Goal: Task Accomplishment & Management: Complete application form

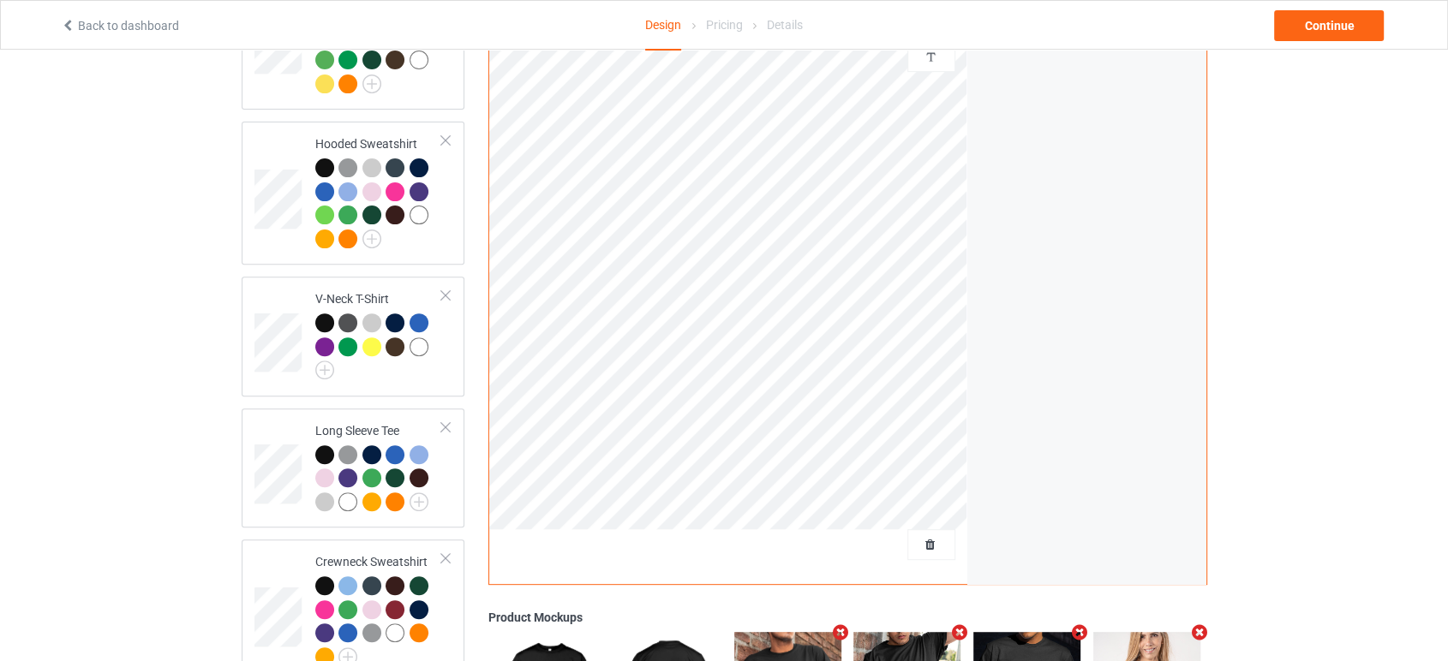
scroll to position [571, 0]
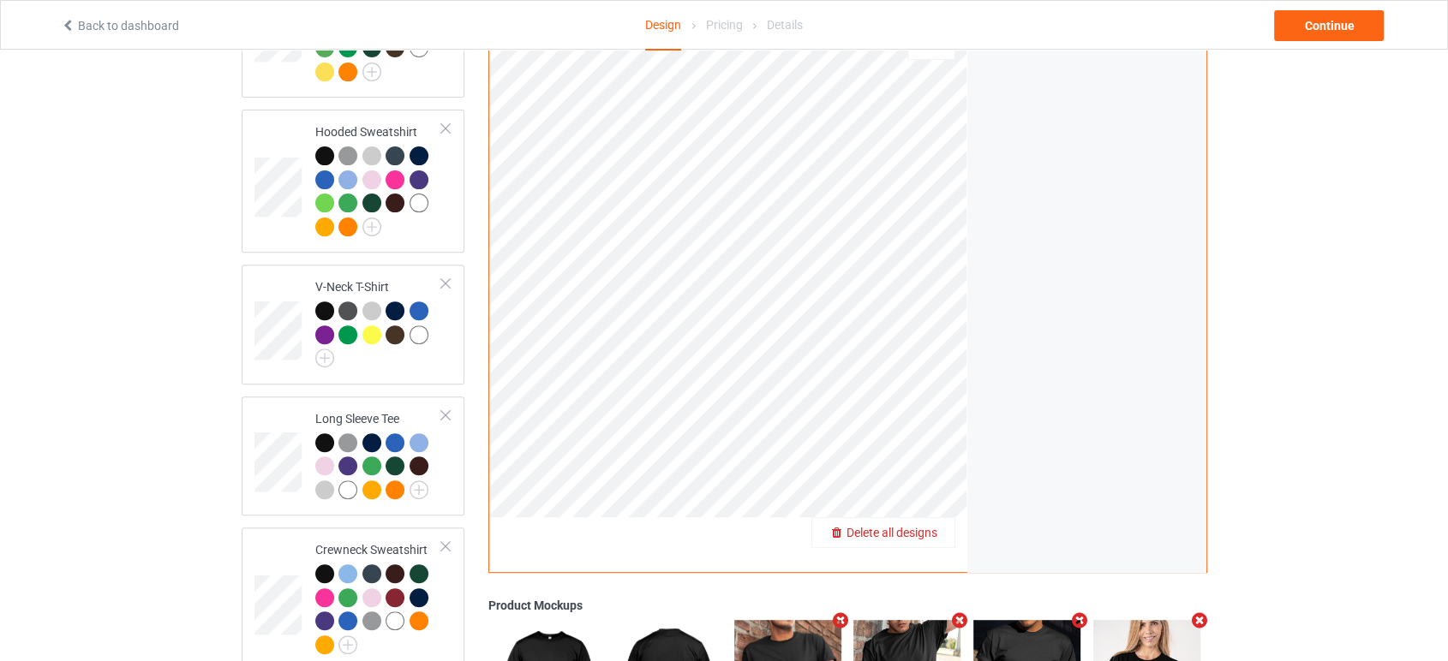
click at [921, 526] on span "Delete all designs" at bounding box center [891, 533] width 91 height 14
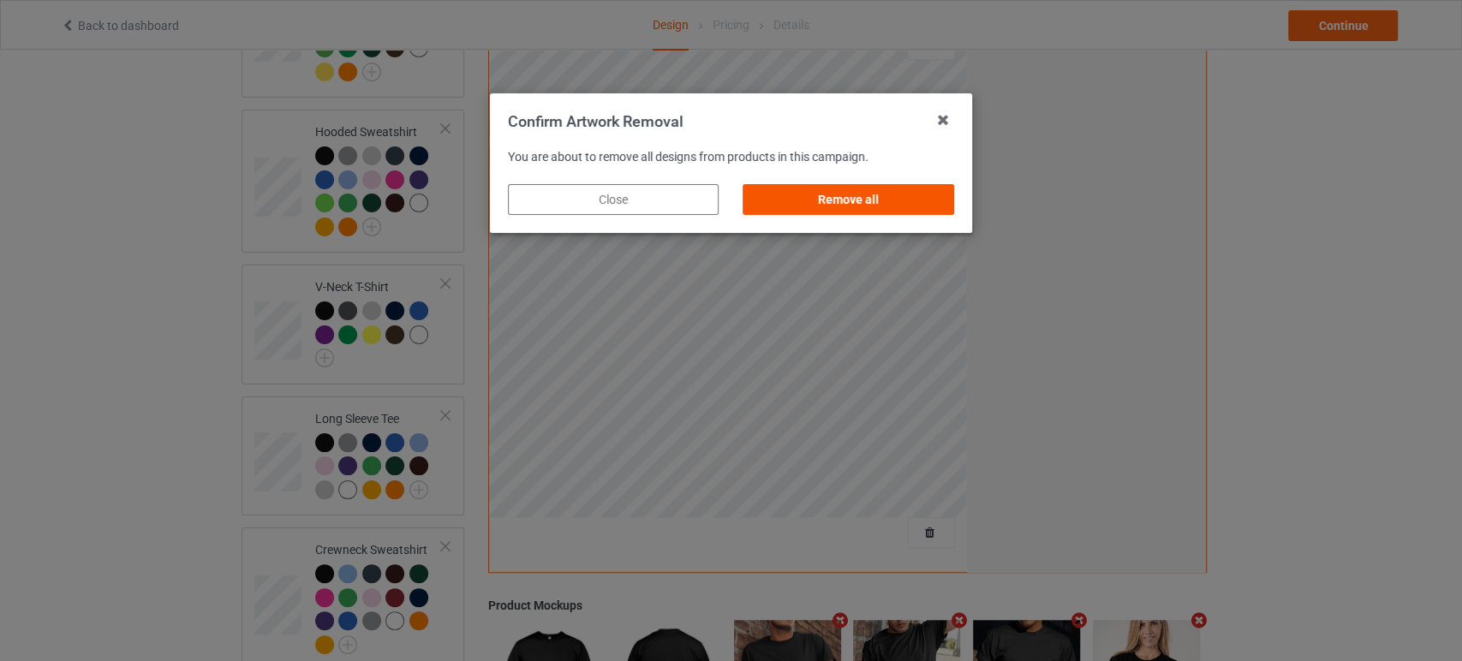
click at [858, 200] on div "Remove all" at bounding box center [849, 199] width 211 height 31
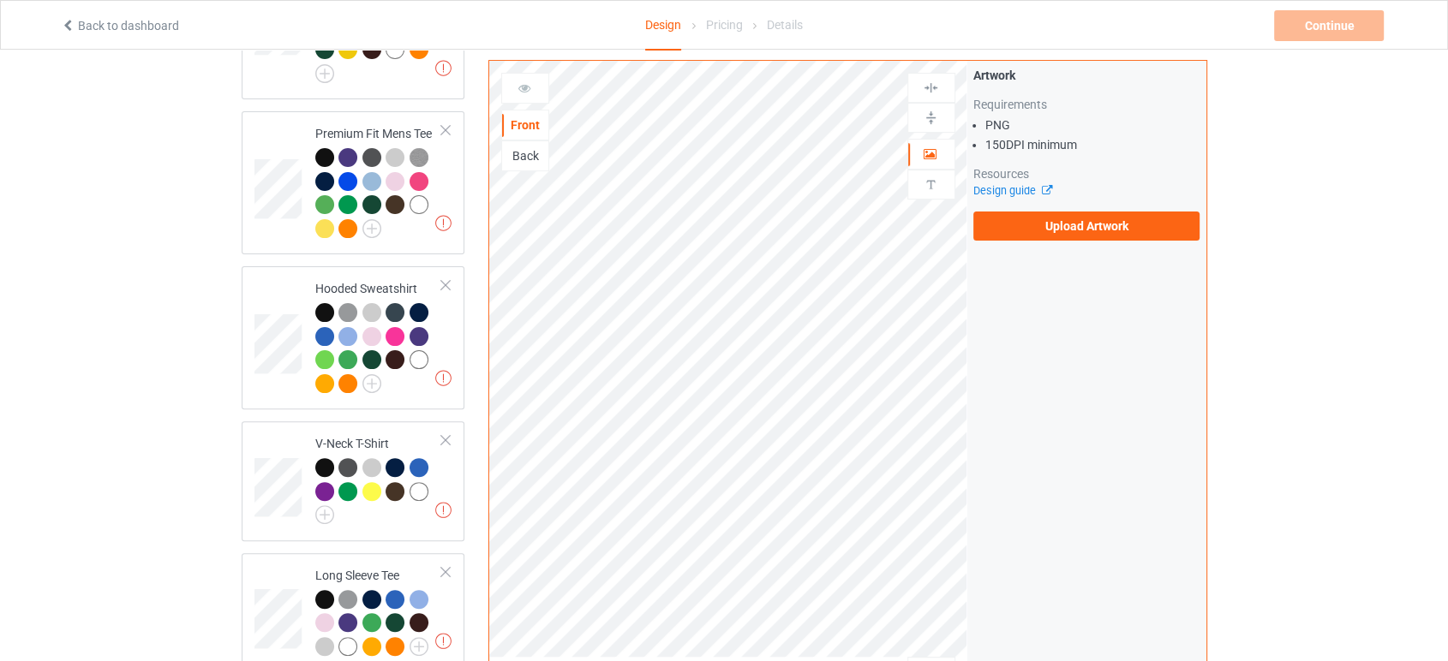
scroll to position [0, 0]
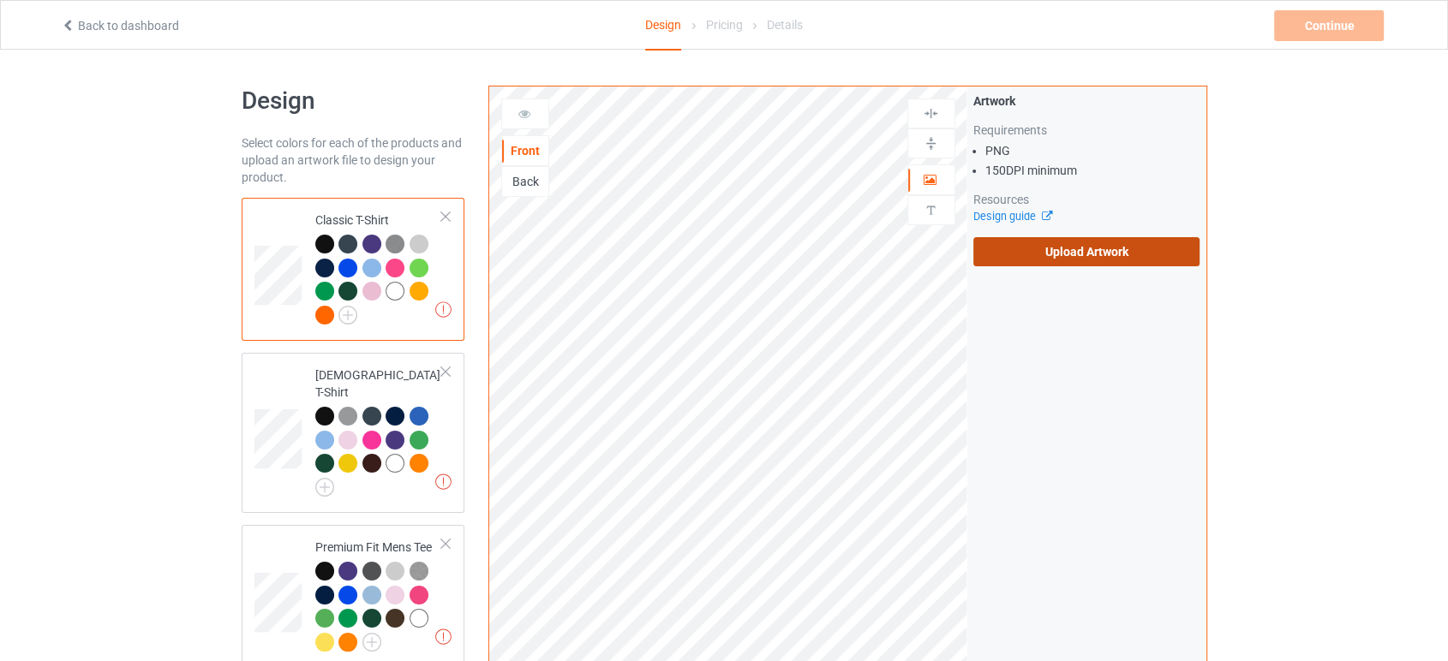
click at [1065, 248] on label "Upload Artwork" at bounding box center [1086, 251] width 227 height 29
click at [0, 0] on input "Upload Artwork" at bounding box center [0, 0] width 0 height 0
click at [984, 252] on label "Upload Artwork" at bounding box center [1086, 251] width 227 height 29
click at [0, 0] on input "Upload Artwork" at bounding box center [0, 0] width 0 height 0
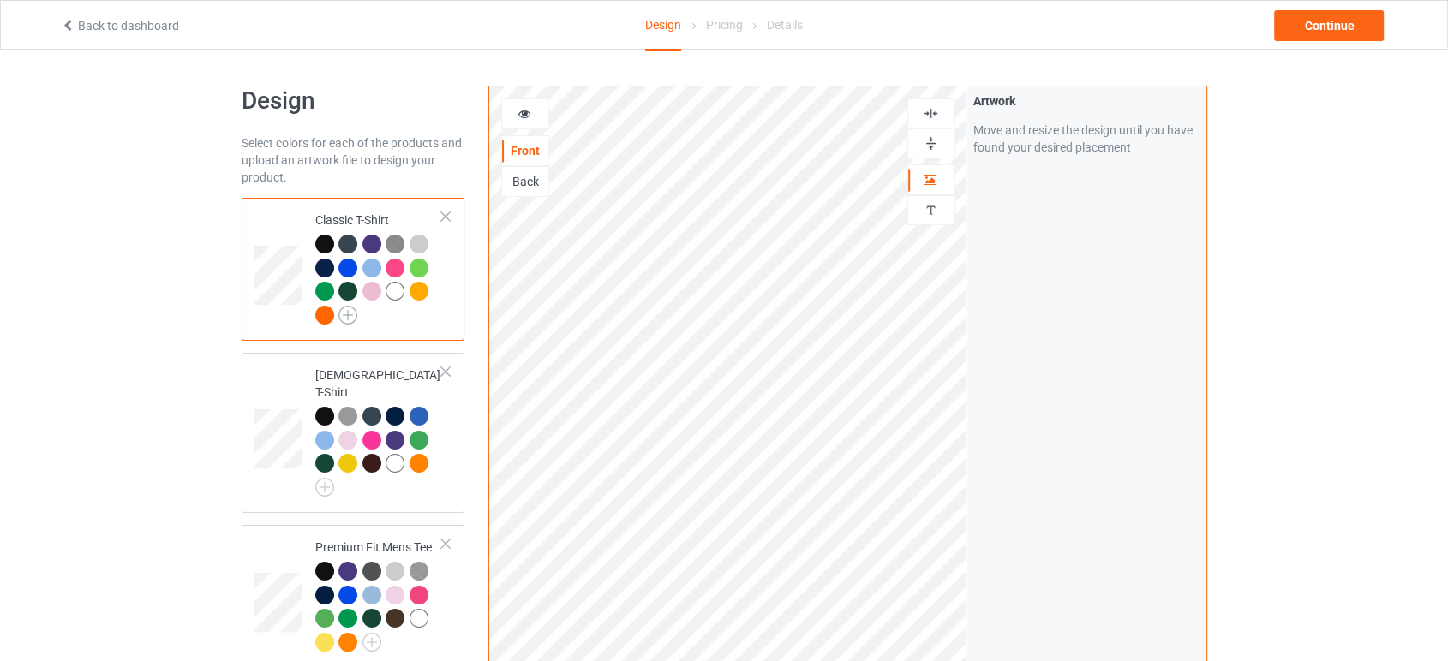
click at [350, 314] on img at bounding box center [347, 315] width 19 height 19
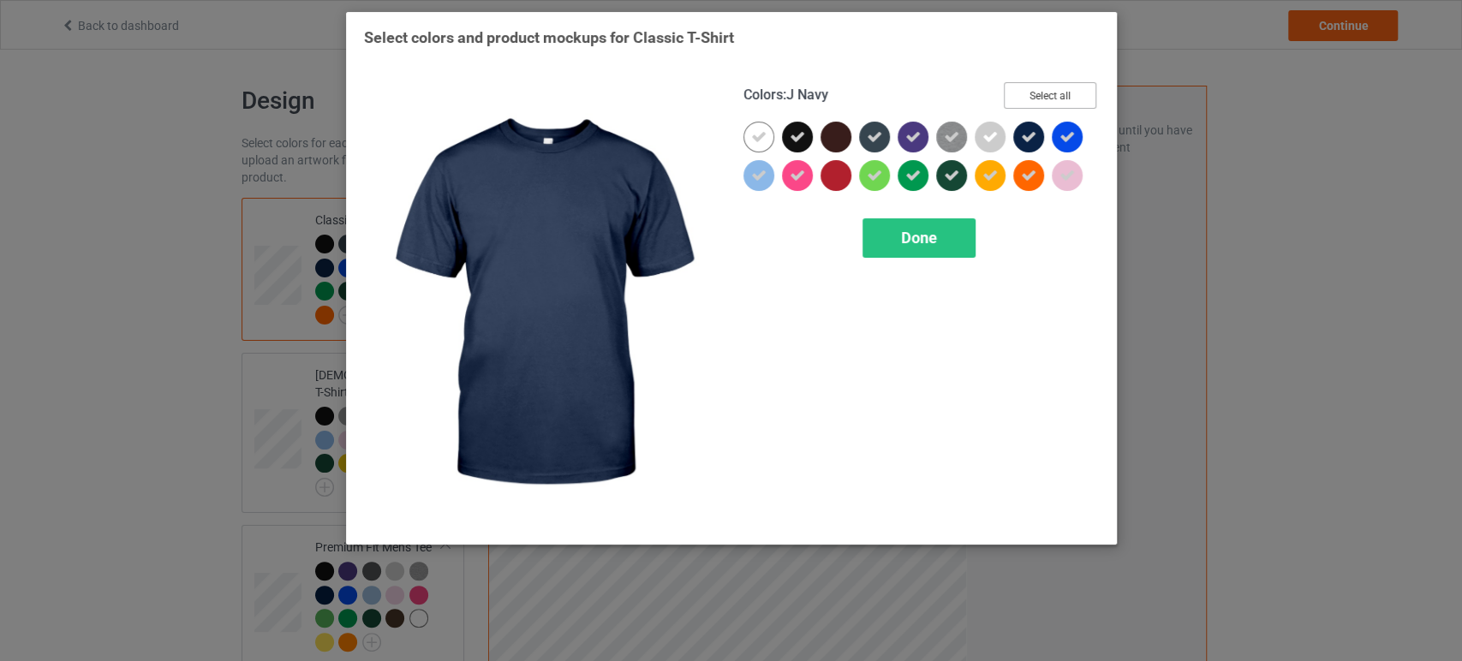
click at [1031, 105] on button "Select all" at bounding box center [1050, 95] width 93 height 27
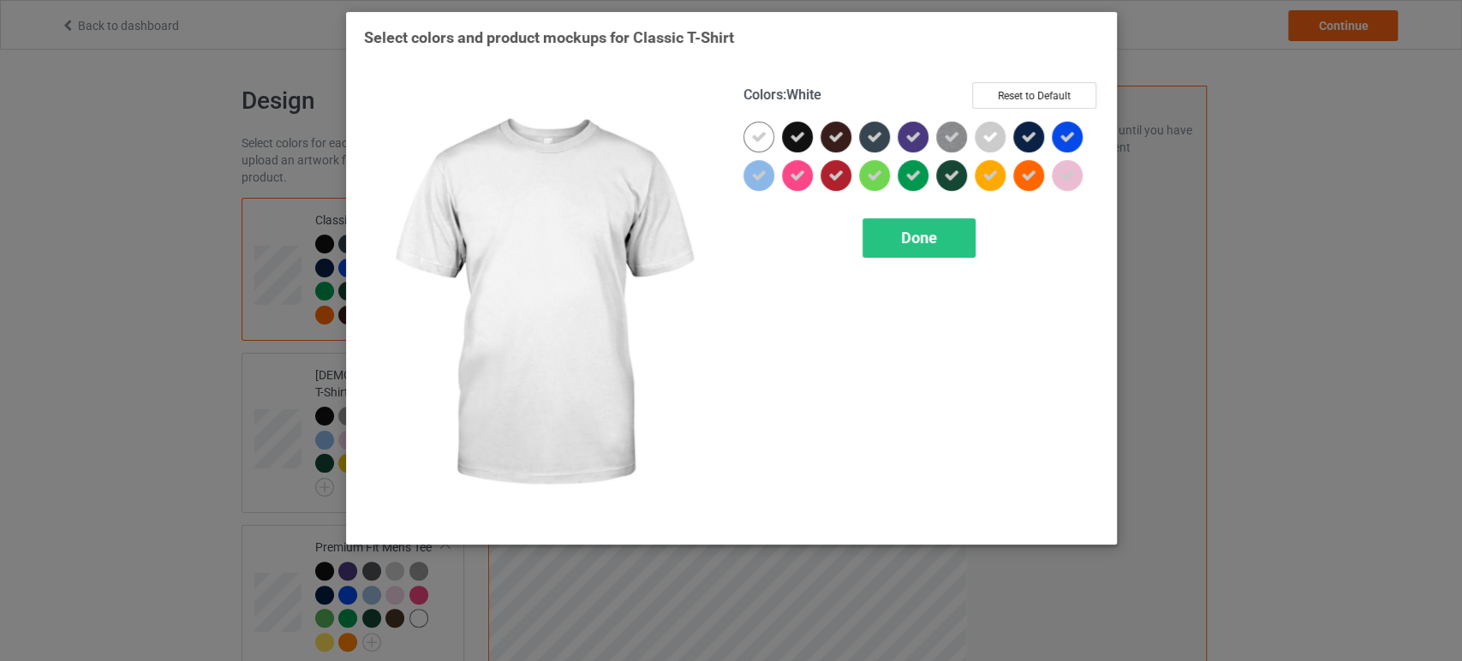
click at [748, 135] on div at bounding box center [759, 137] width 31 height 31
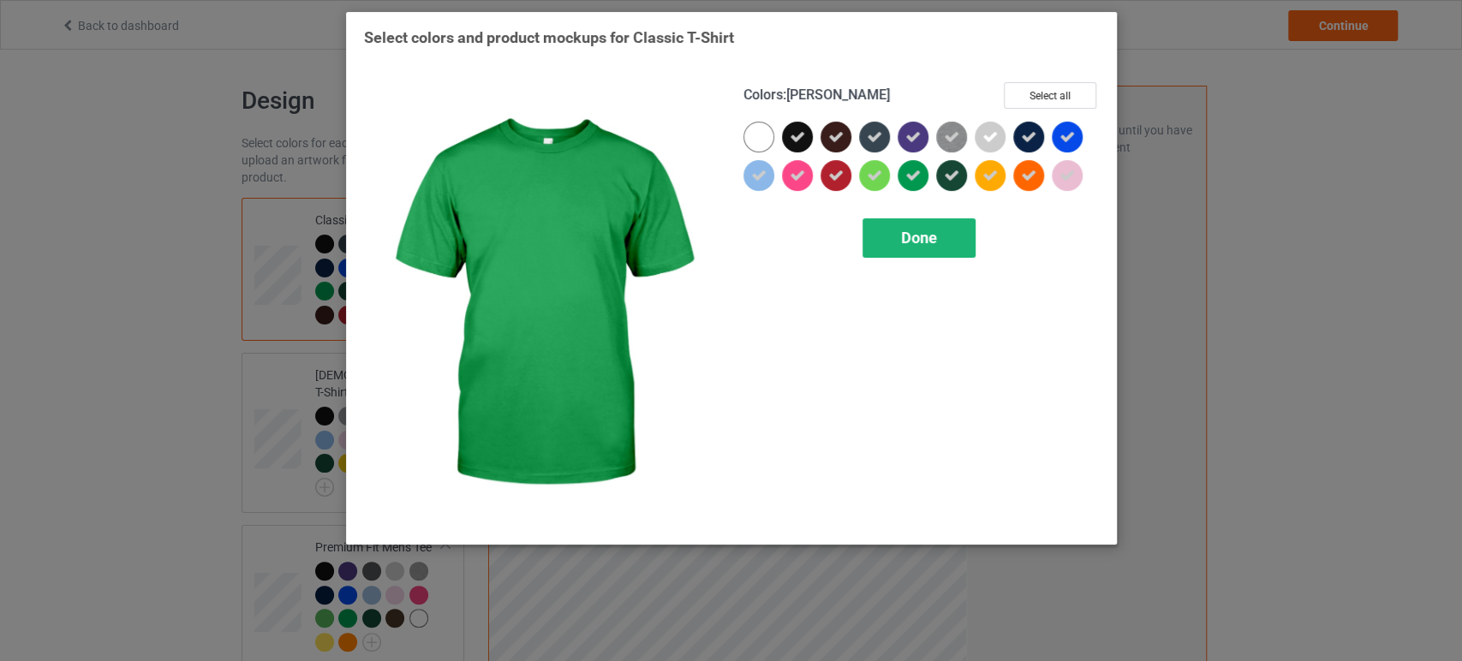
click at [928, 241] on span "Done" at bounding box center [919, 238] width 36 height 18
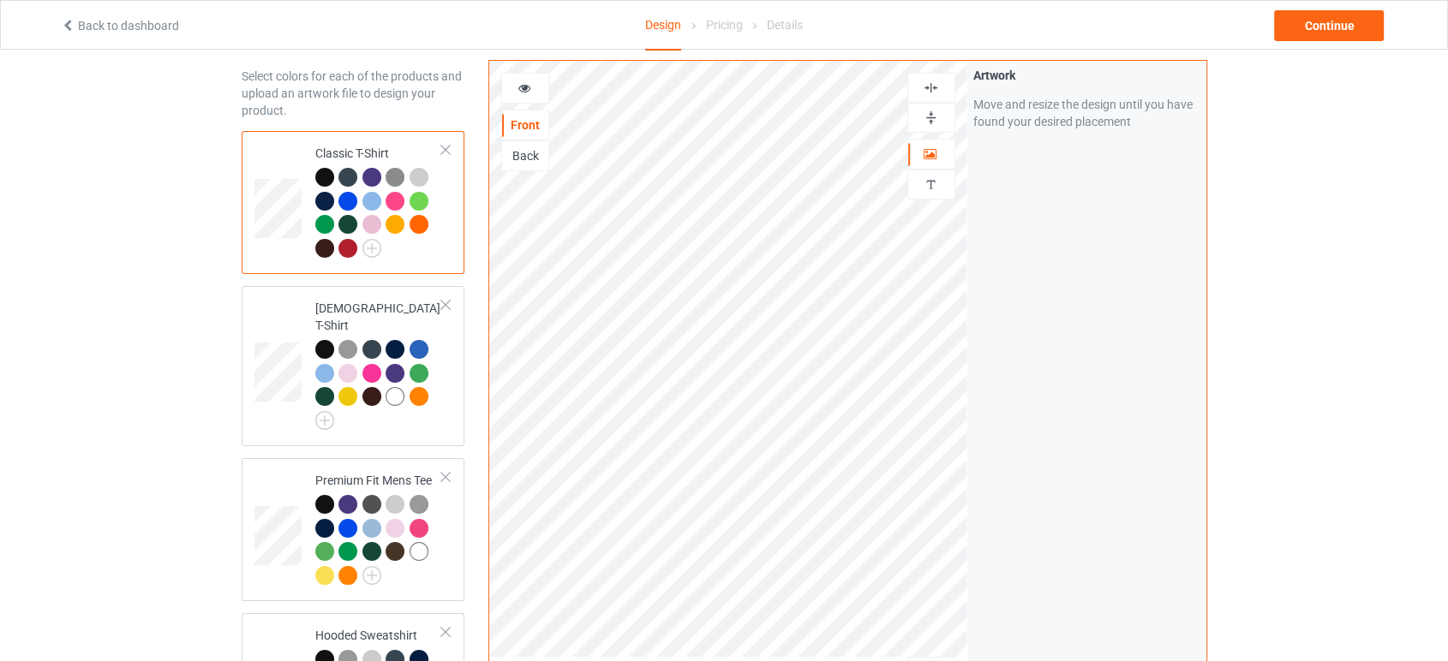
scroll to position [95, 0]
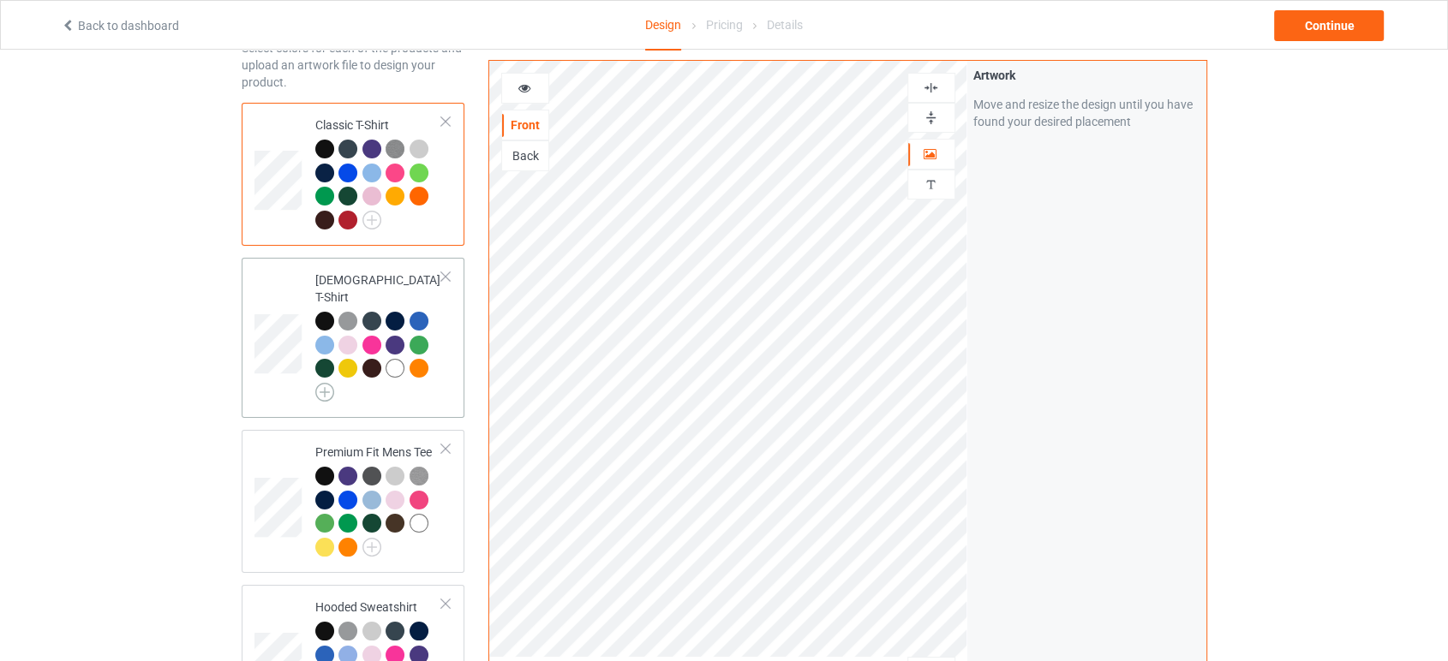
click at [315, 383] on img at bounding box center [324, 392] width 19 height 19
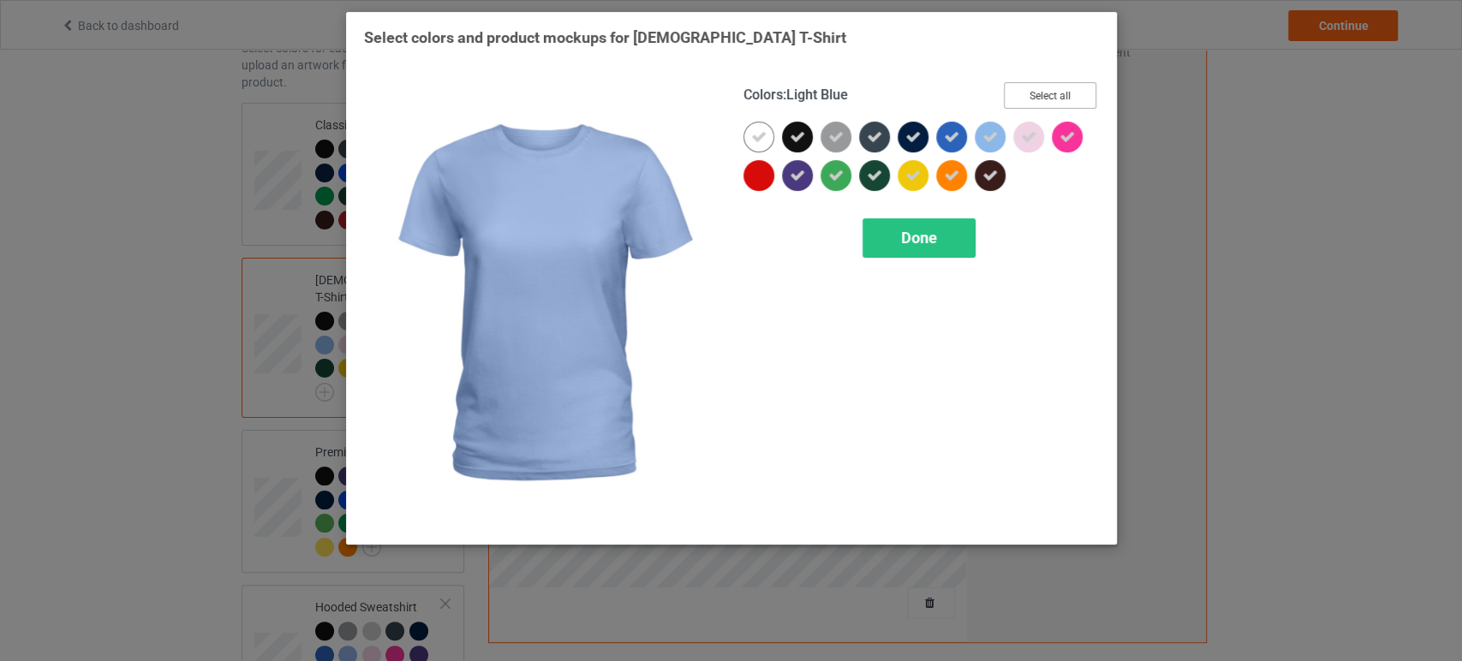
click at [1023, 99] on button "Select all" at bounding box center [1050, 95] width 93 height 27
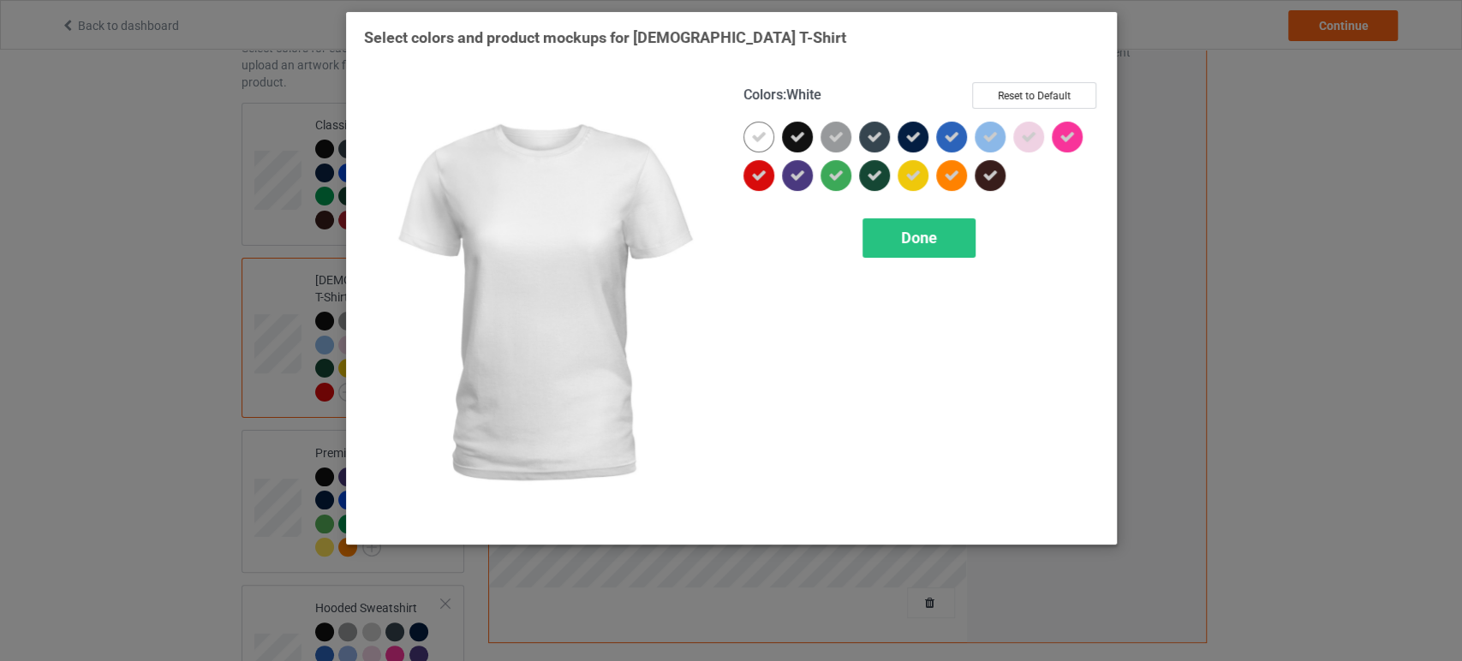
click at [767, 128] on div at bounding box center [759, 137] width 31 height 31
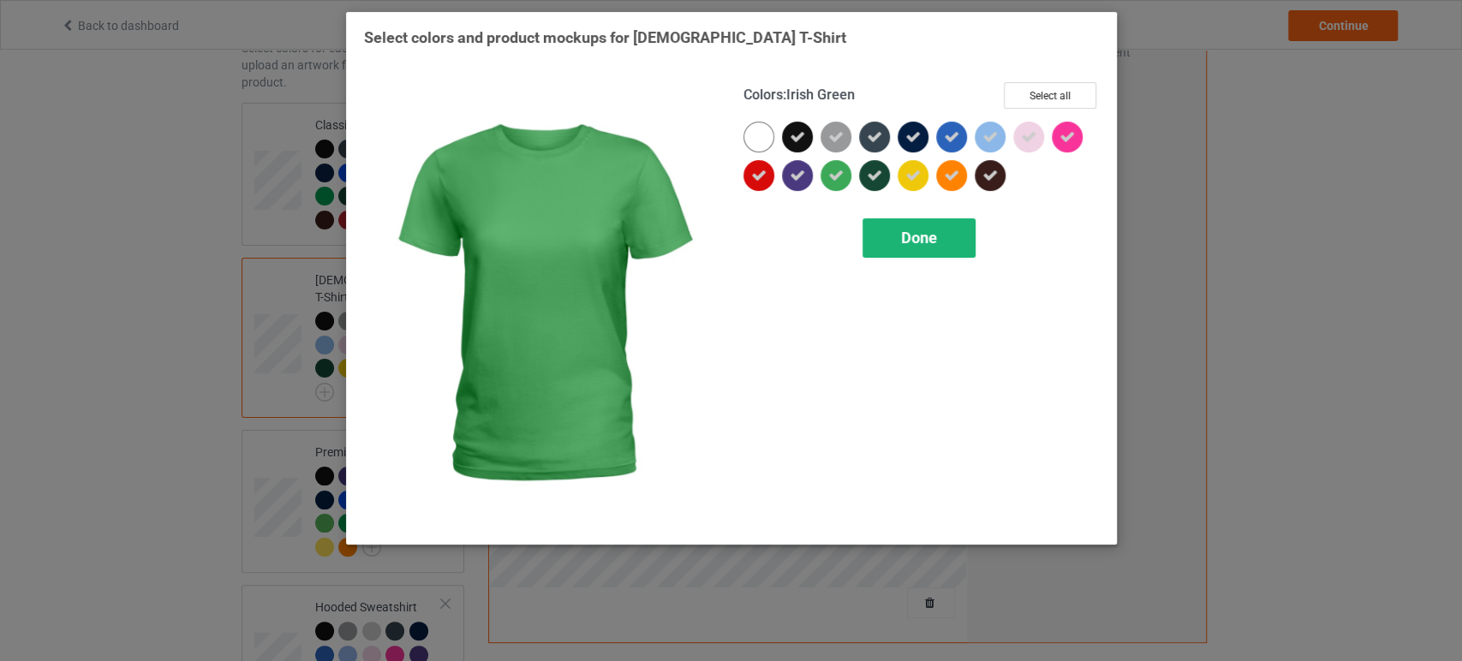
click at [914, 245] on span "Done" at bounding box center [919, 238] width 36 height 18
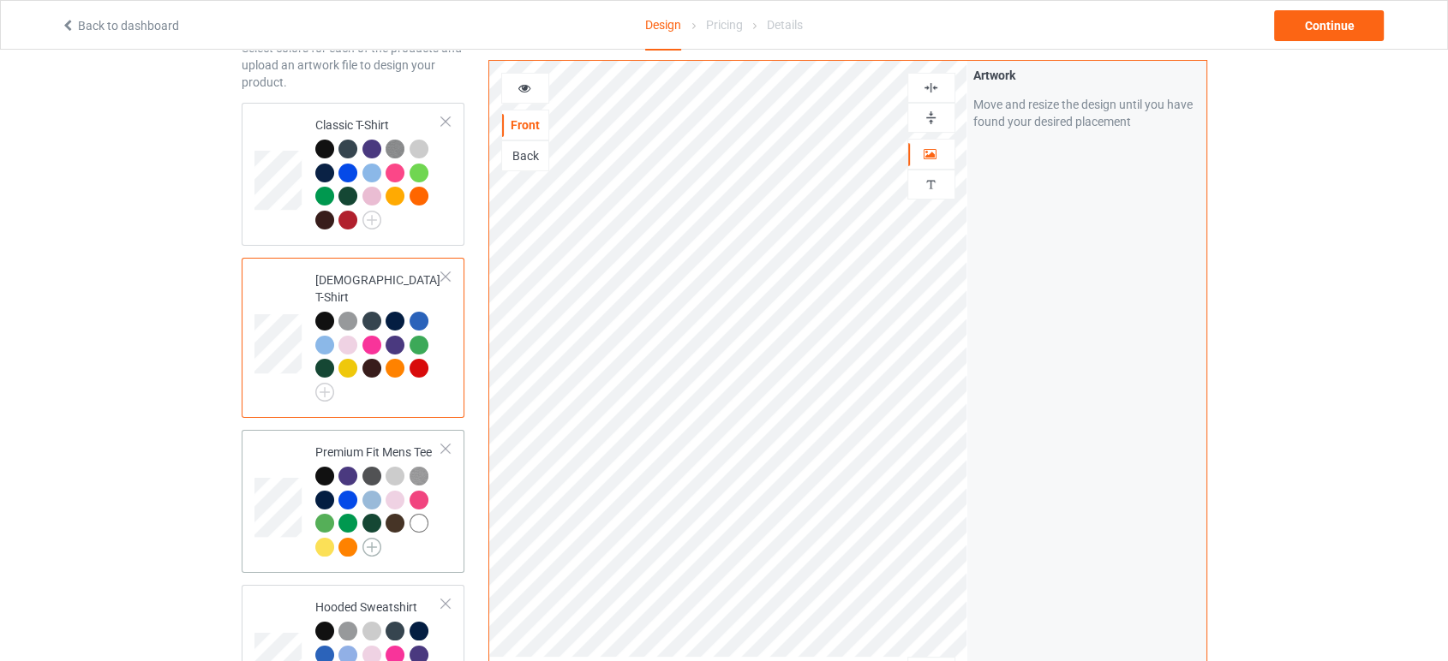
click at [374, 538] on img at bounding box center [371, 547] width 19 height 19
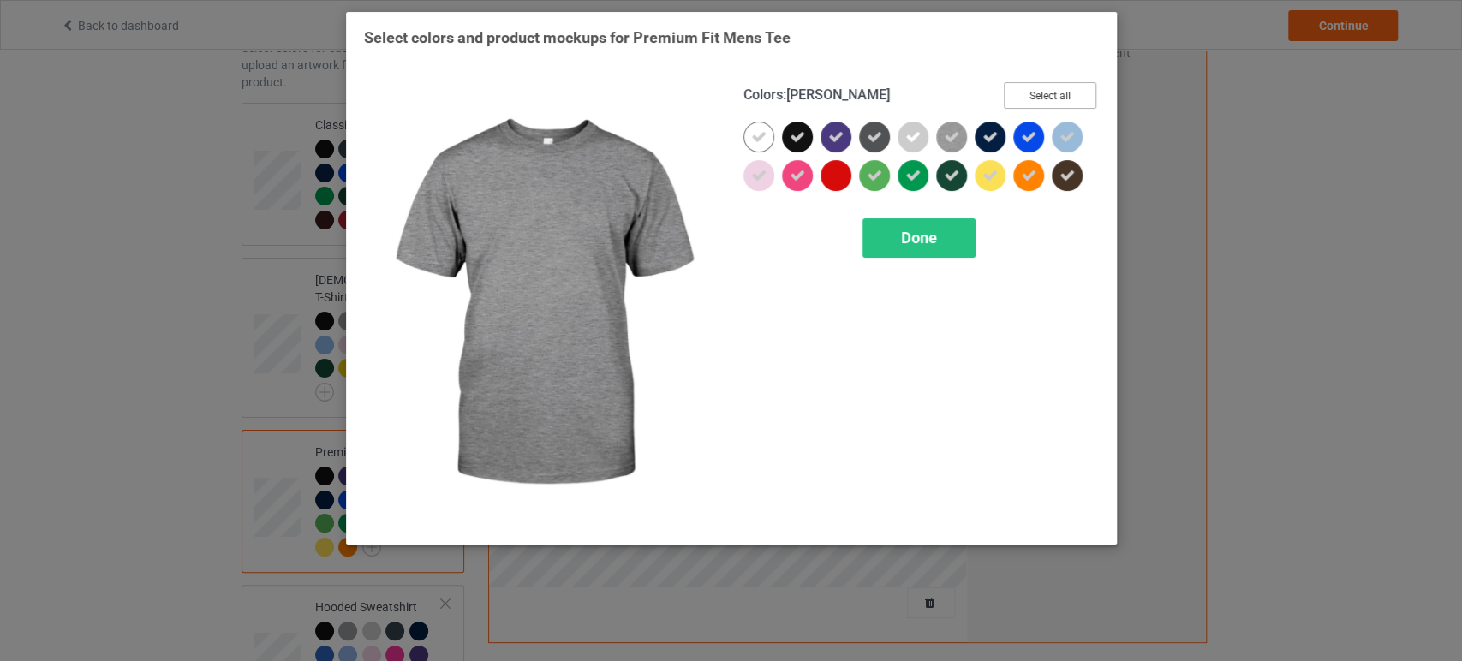
click at [1023, 101] on button "Select all" at bounding box center [1050, 95] width 93 height 27
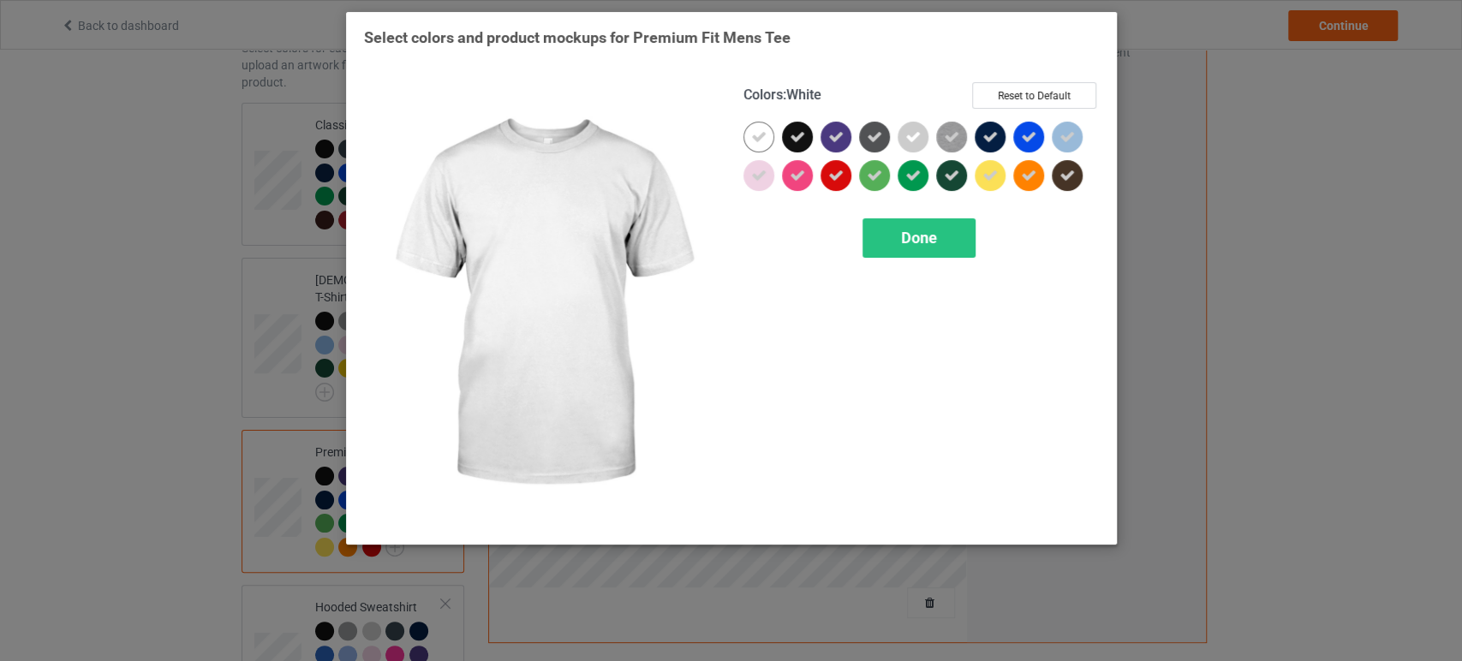
click at [762, 128] on div at bounding box center [759, 137] width 31 height 31
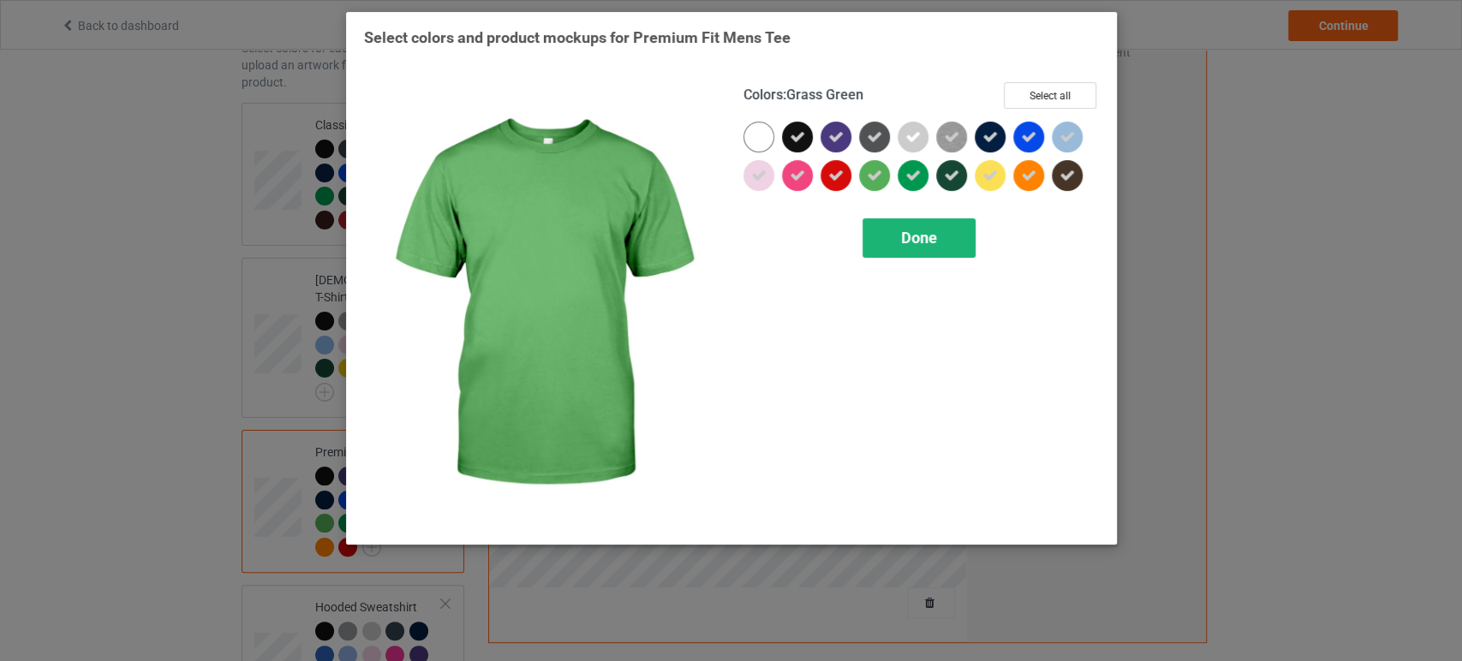
click at [954, 244] on div "Done" at bounding box center [919, 237] width 113 height 39
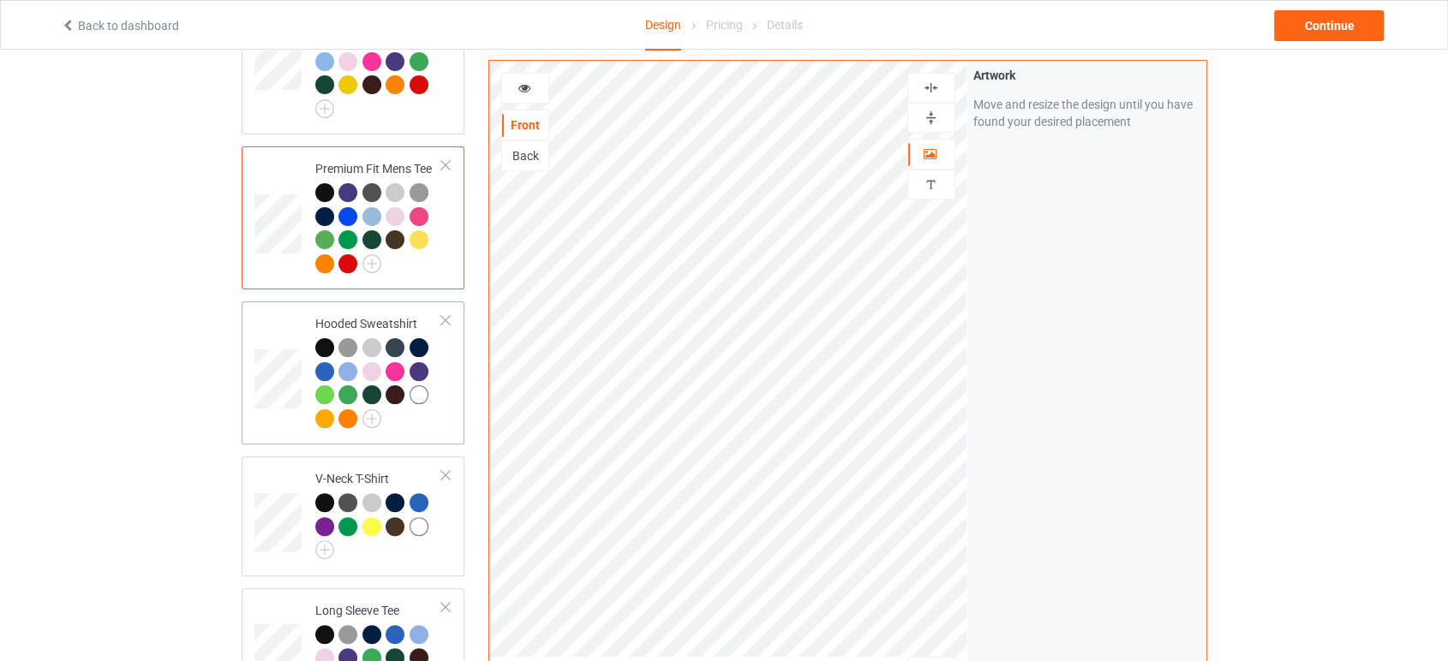
scroll to position [380, 0]
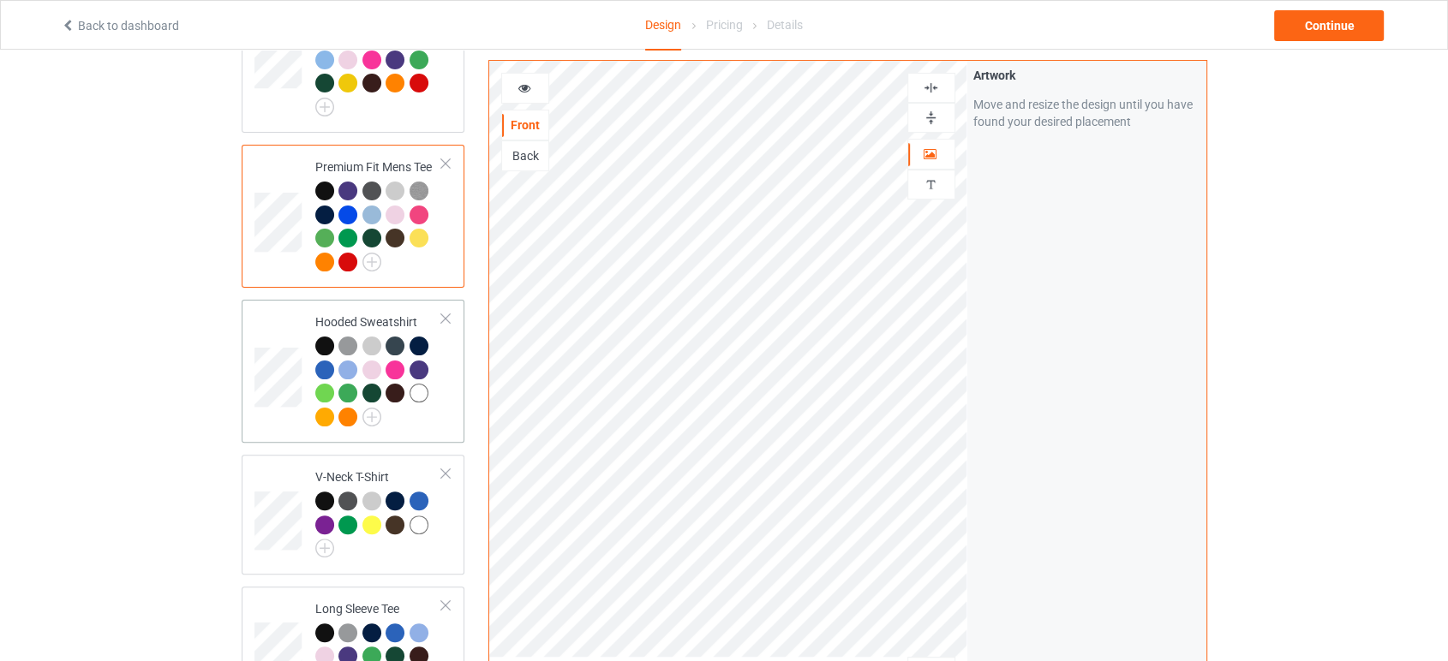
click at [381, 397] on div at bounding box center [379, 384] width 128 height 94
click at [370, 408] on img at bounding box center [371, 417] width 19 height 19
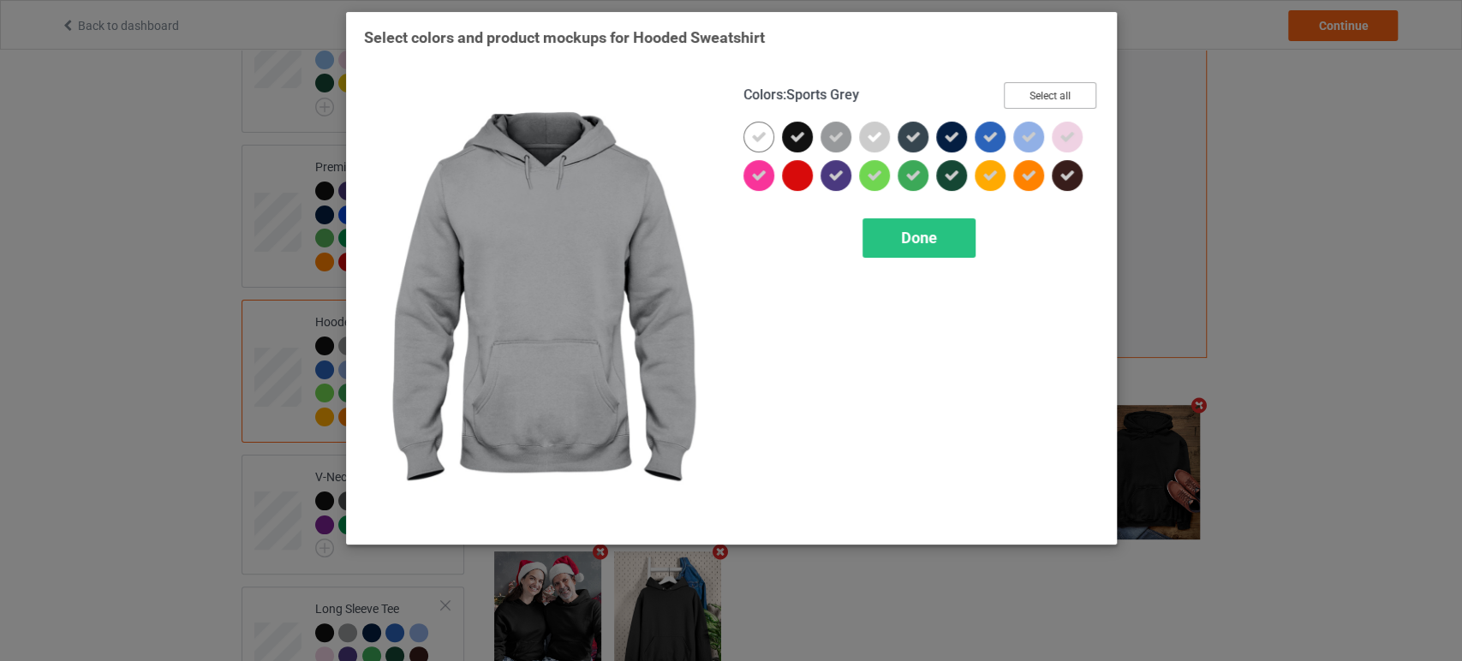
click at [1013, 94] on button "Select all" at bounding box center [1050, 95] width 93 height 27
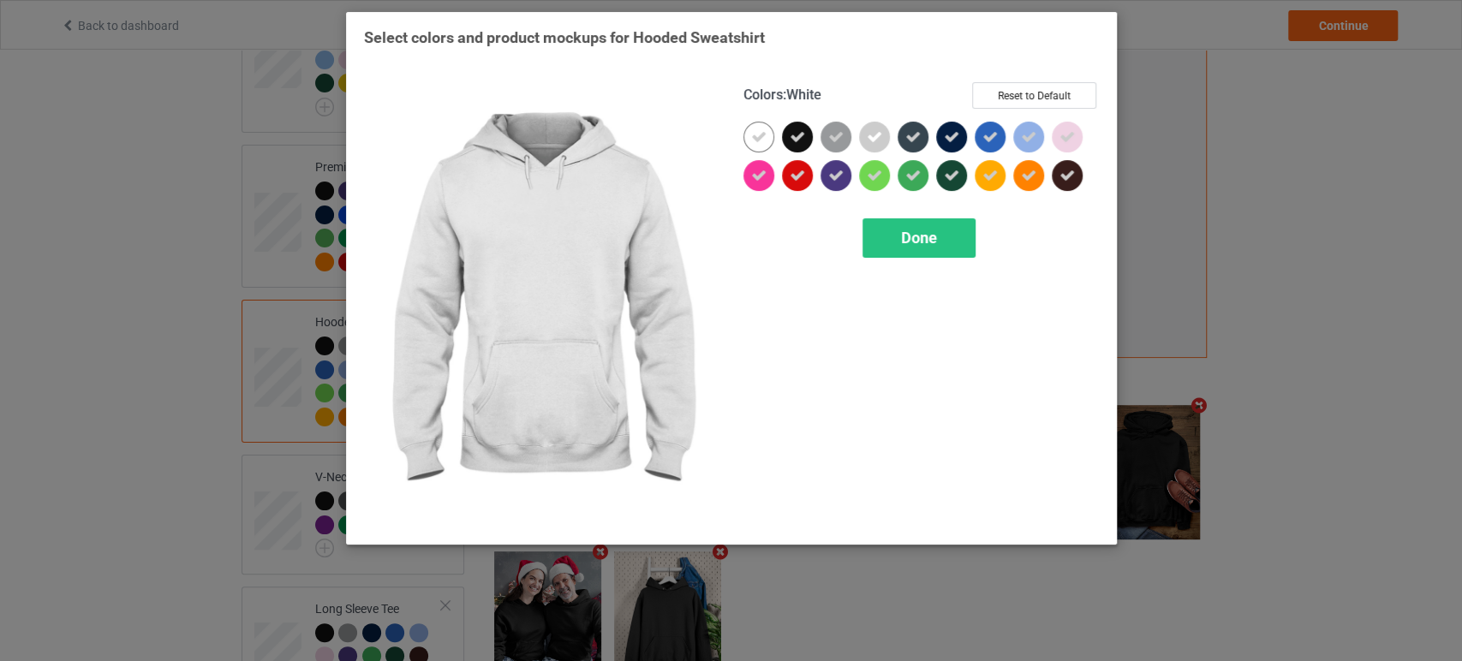
click at [757, 134] on icon at bounding box center [758, 136] width 15 height 15
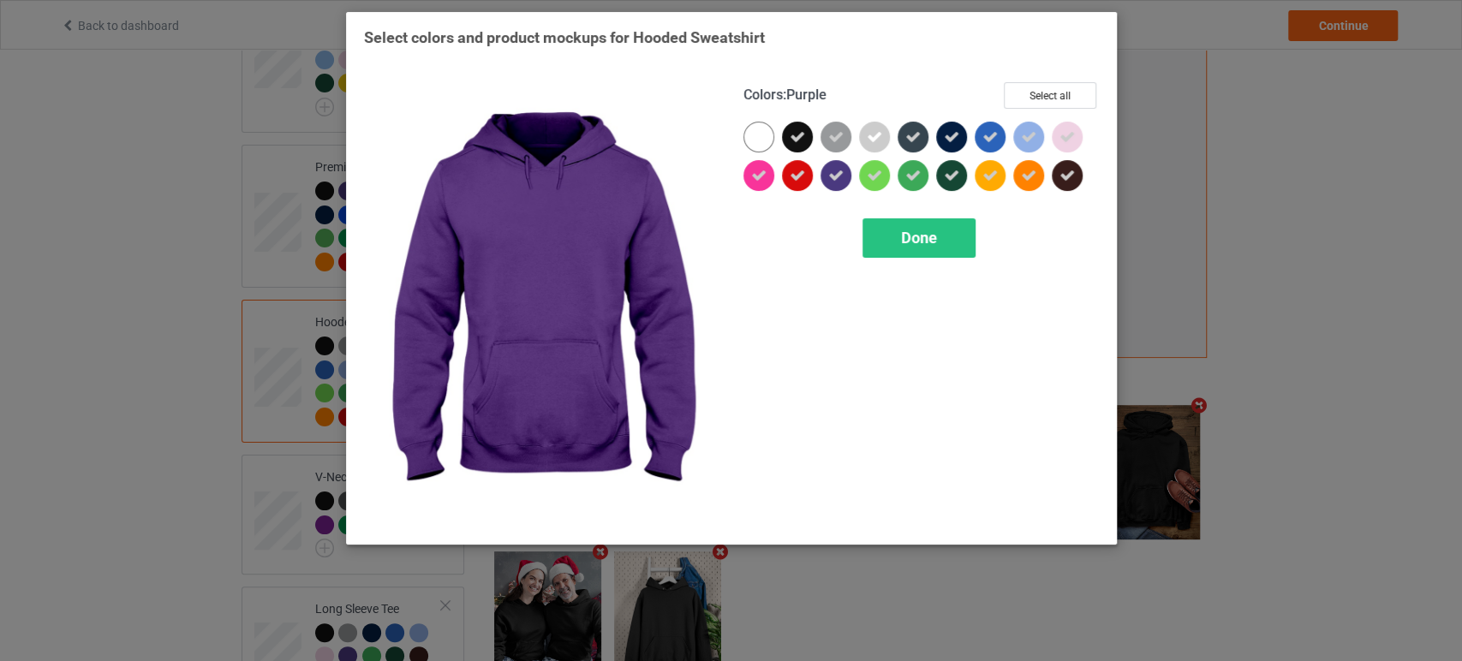
click at [914, 260] on div "Colors : Purple Select all Done" at bounding box center [921, 304] width 379 height 469
click at [921, 224] on div "Done" at bounding box center [919, 237] width 113 height 39
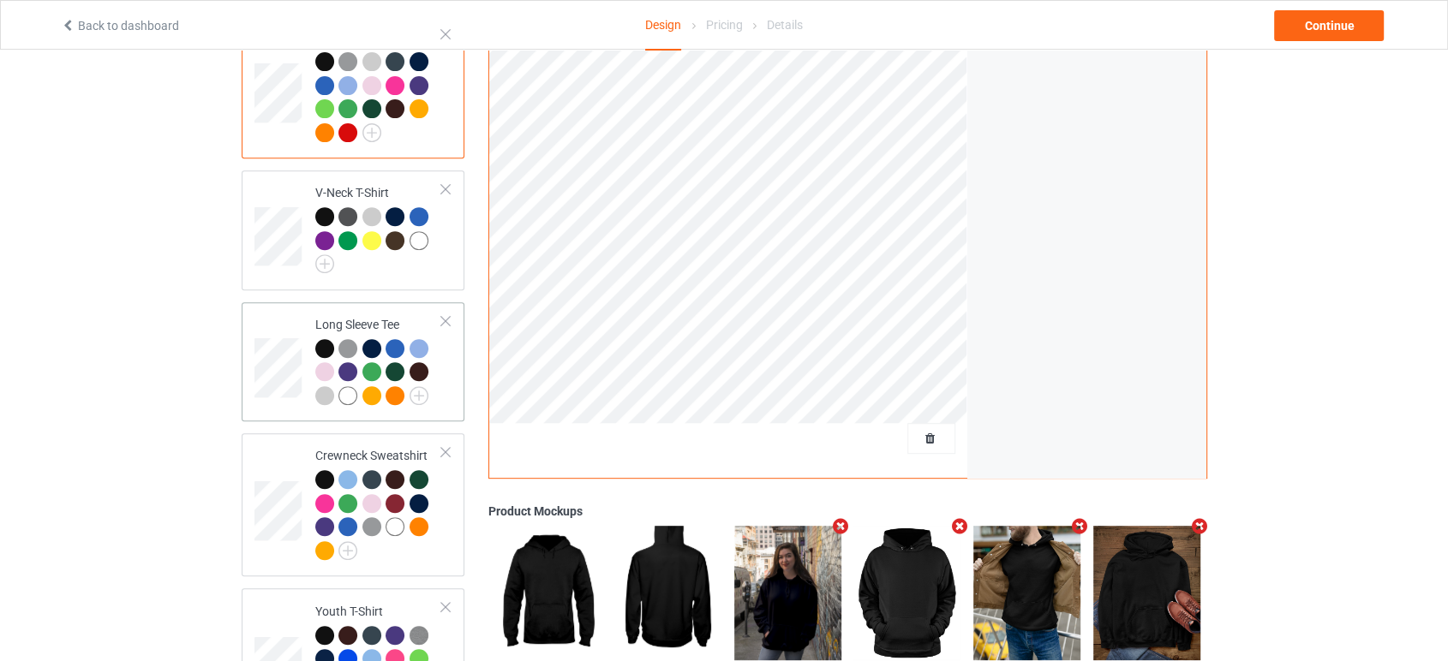
scroll to position [666, 0]
click at [329, 254] on img at bounding box center [324, 263] width 19 height 19
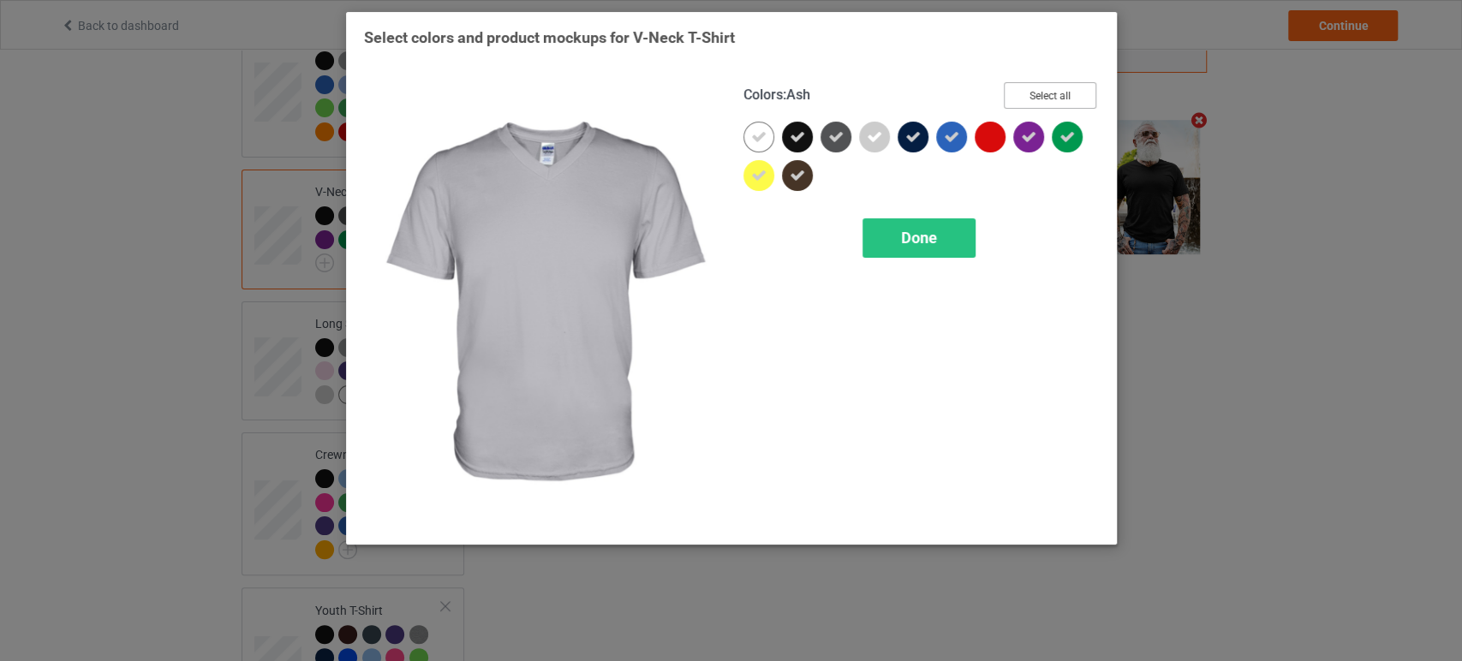
click at [1035, 92] on button "Select all" at bounding box center [1050, 95] width 93 height 27
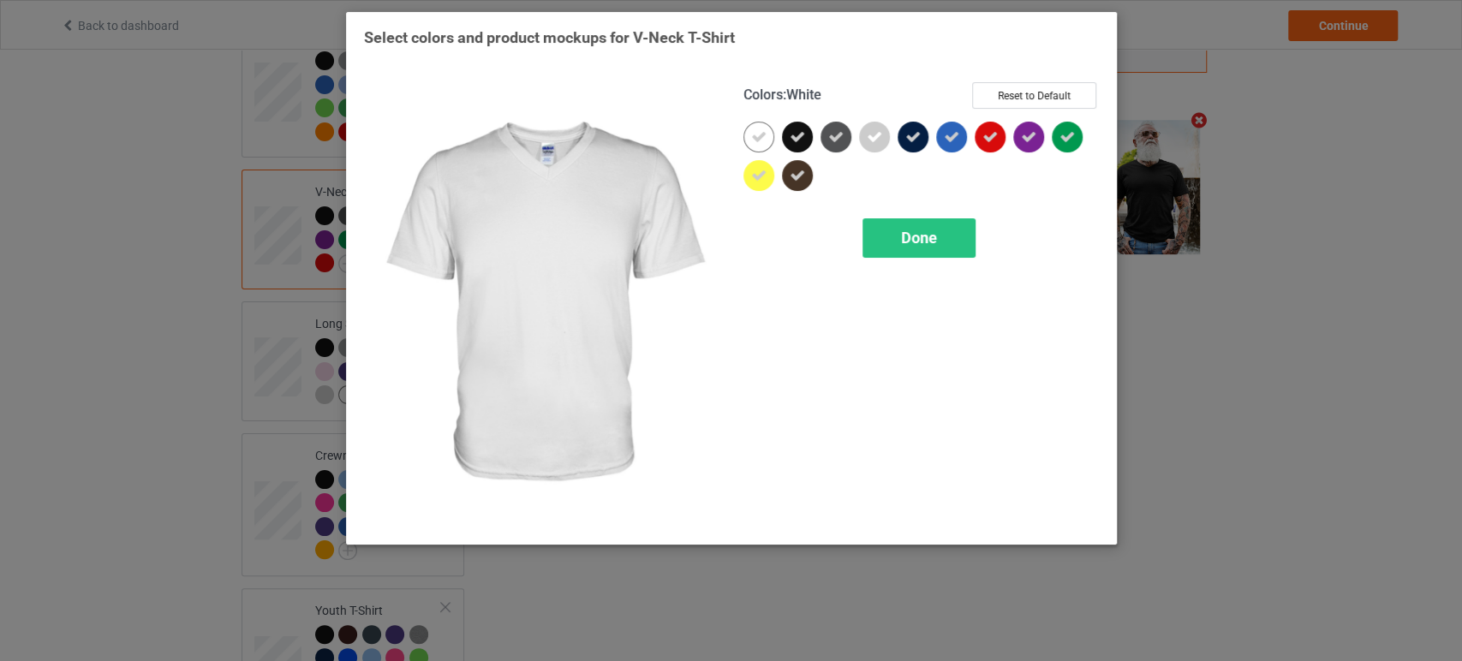
click at [759, 135] on icon at bounding box center [758, 136] width 15 height 15
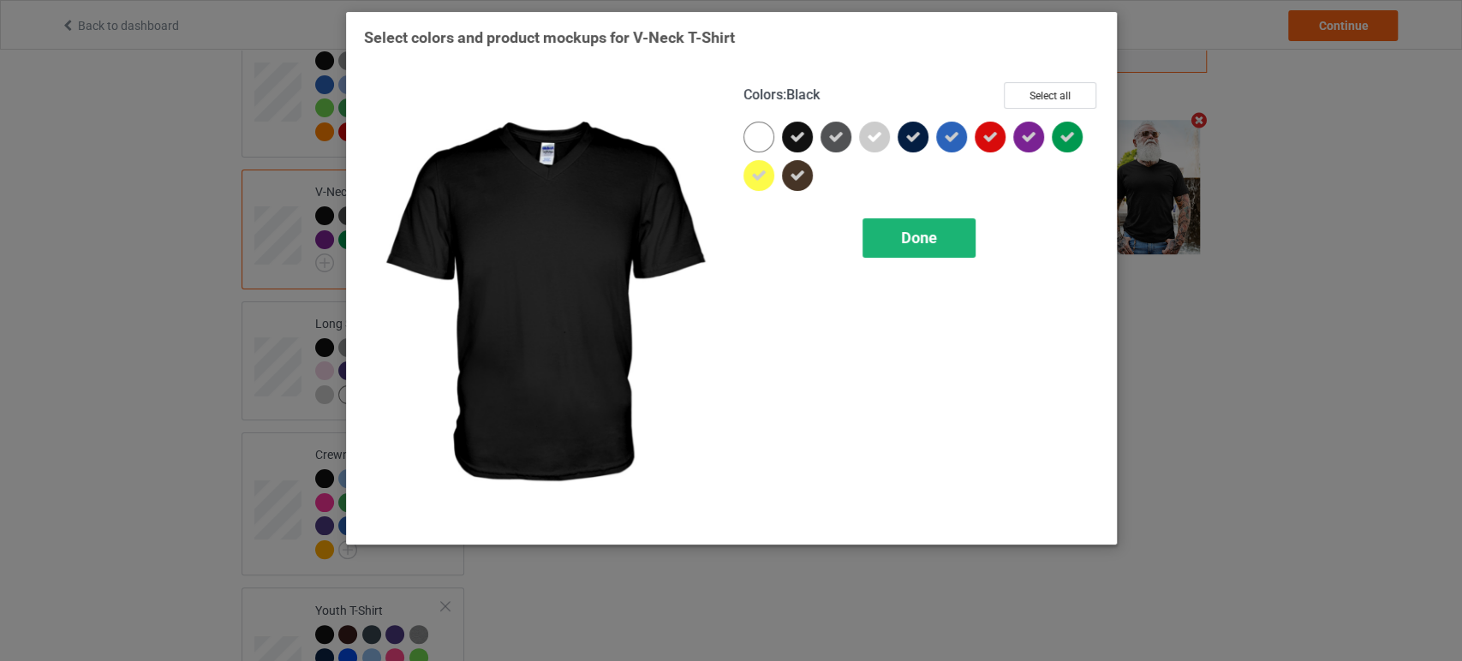
click at [910, 240] on span "Done" at bounding box center [919, 238] width 36 height 18
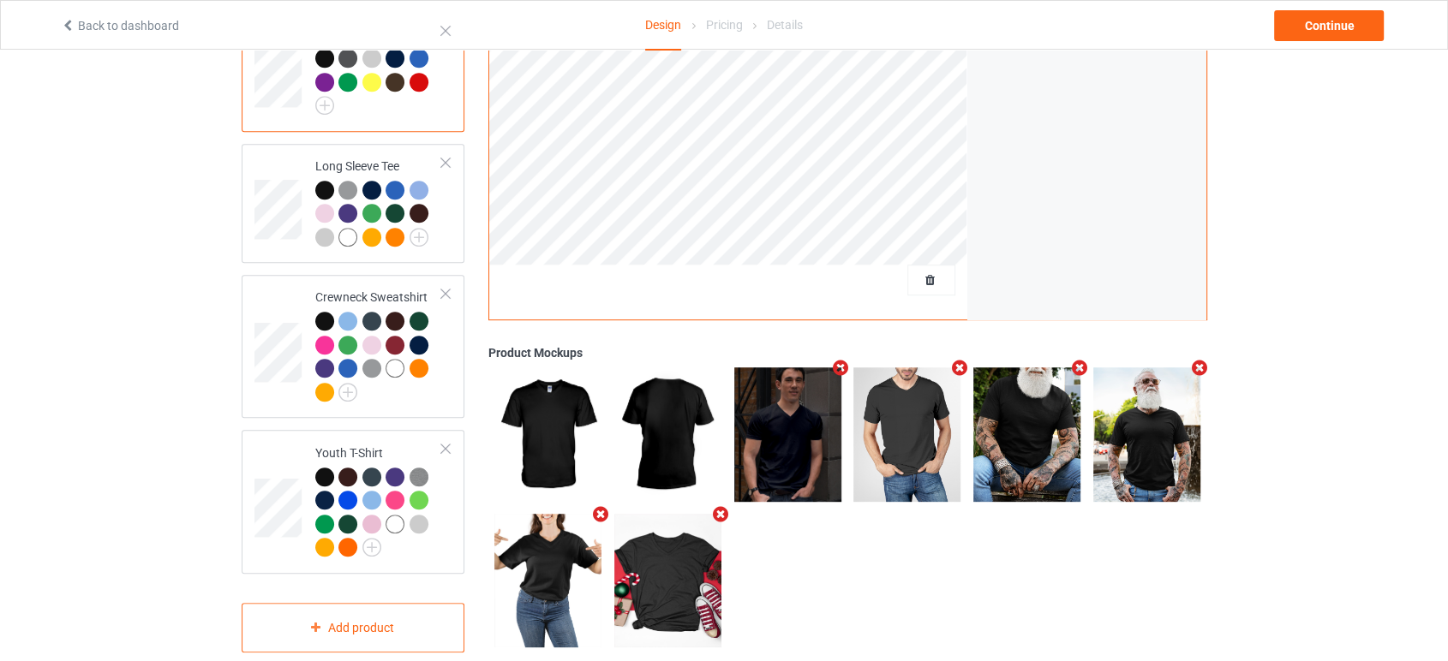
scroll to position [837, 0]
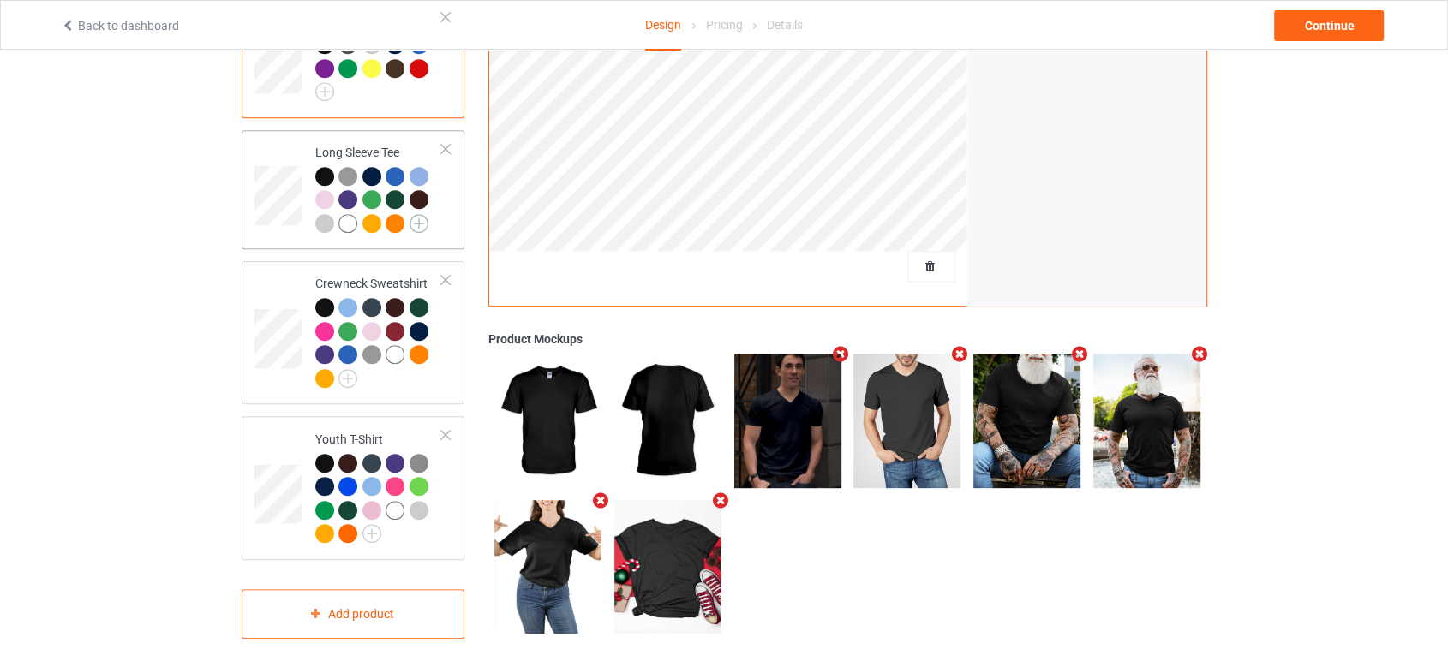
click at [415, 214] on img at bounding box center [418, 223] width 19 height 19
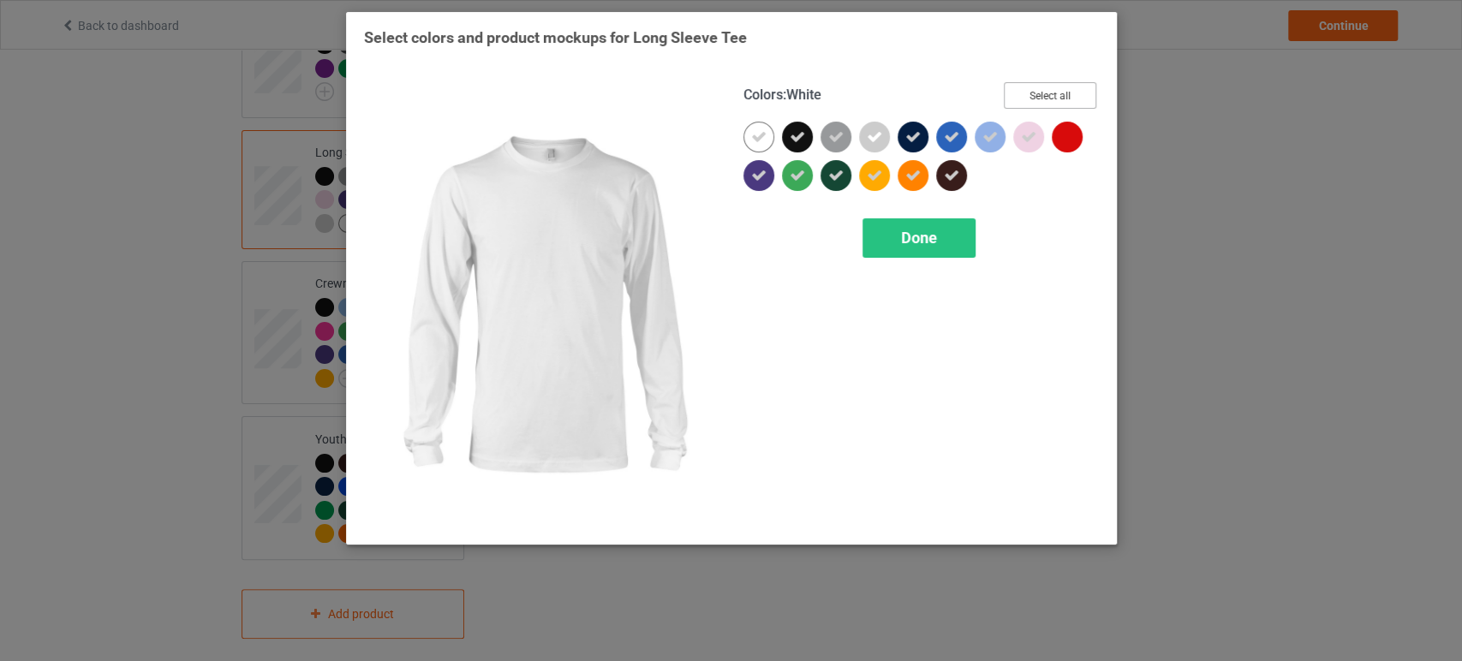
click at [1021, 94] on button "Select all" at bounding box center [1050, 95] width 93 height 27
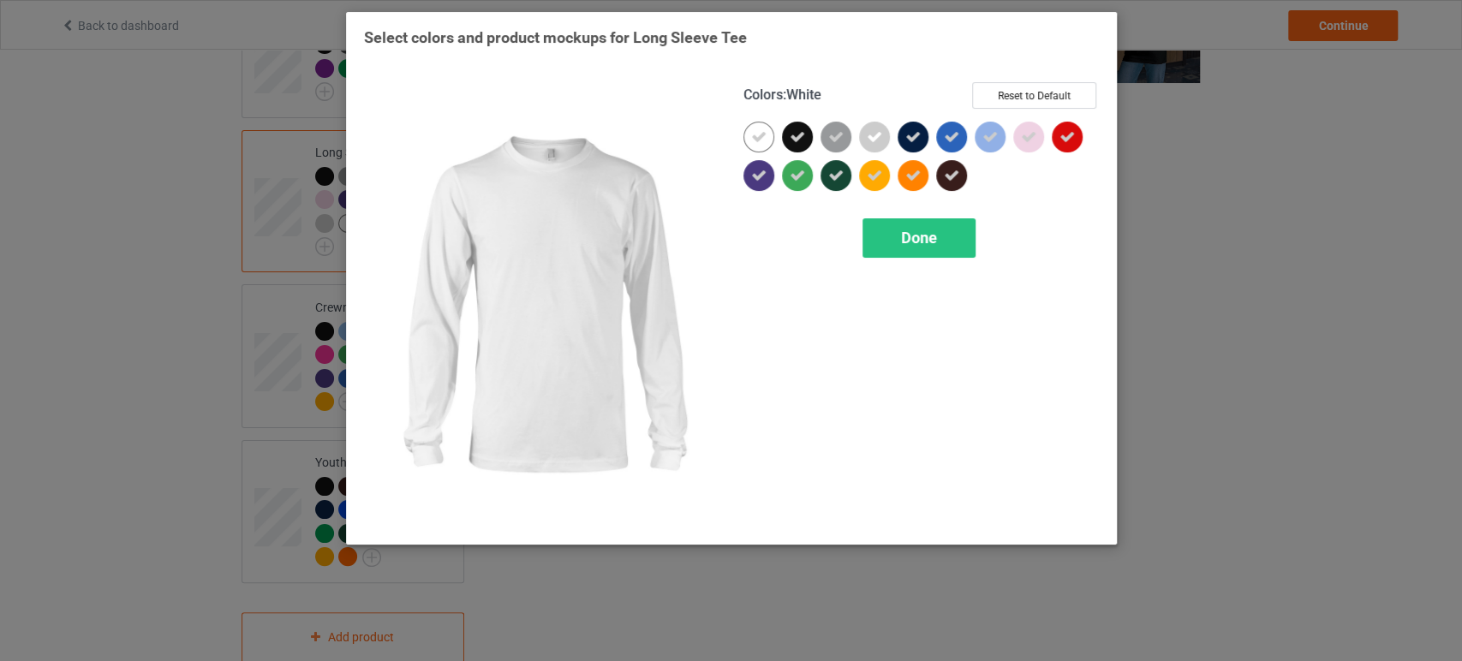
click at [768, 132] on div at bounding box center [759, 137] width 31 height 31
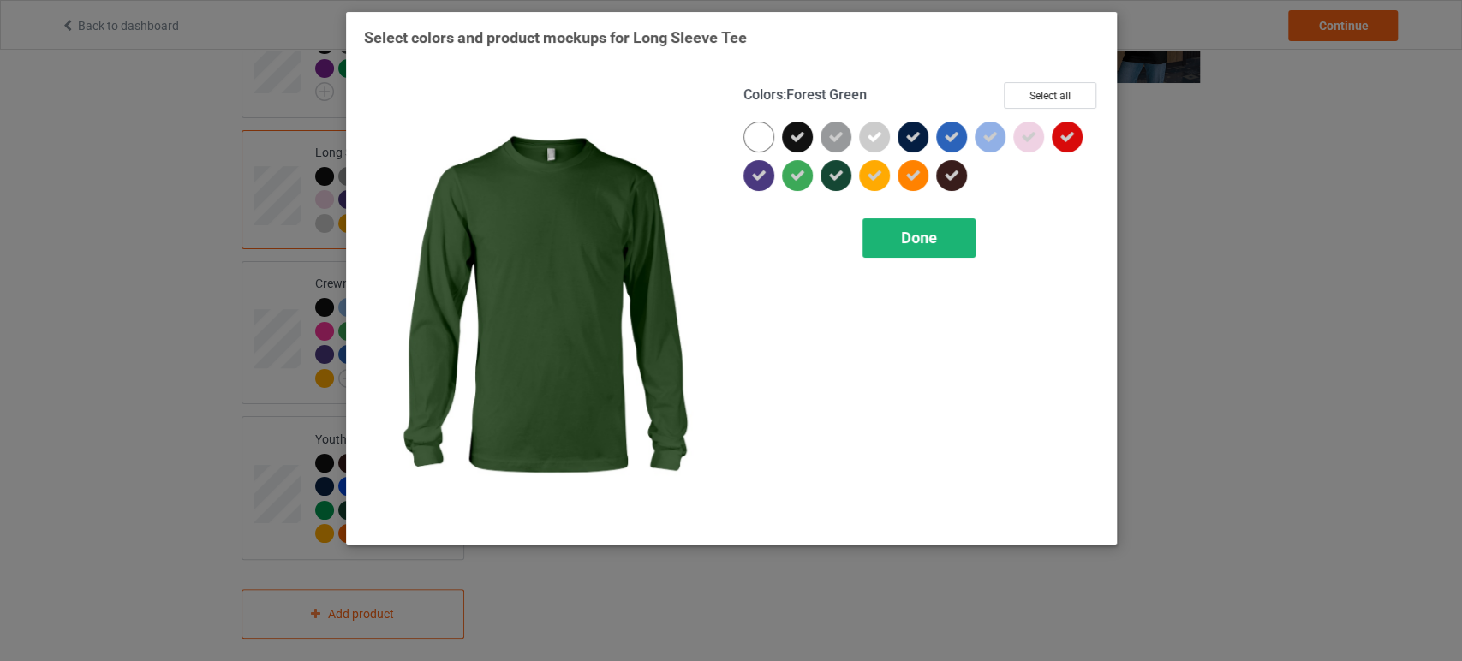
click at [922, 244] on span "Done" at bounding box center [919, 238] width 36 height 18
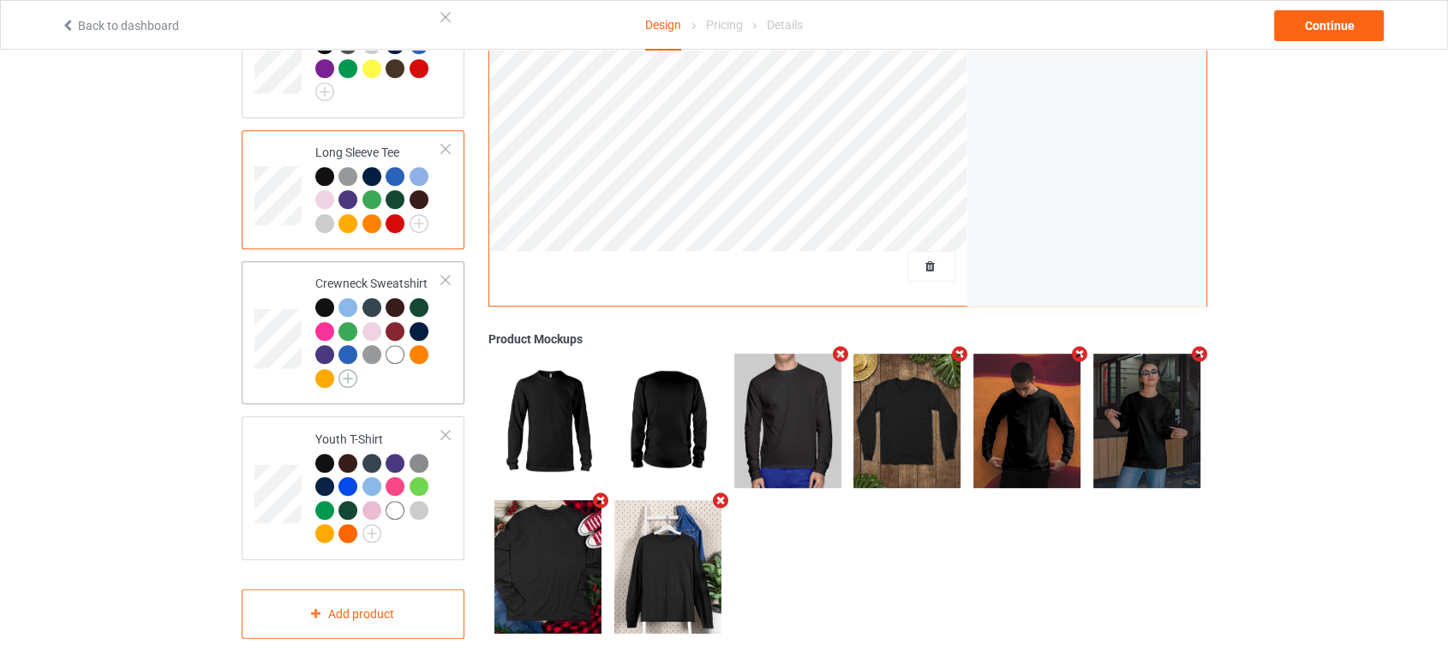
click at [349, 369] on img at bounding box center [347, 378] width 19 height 19
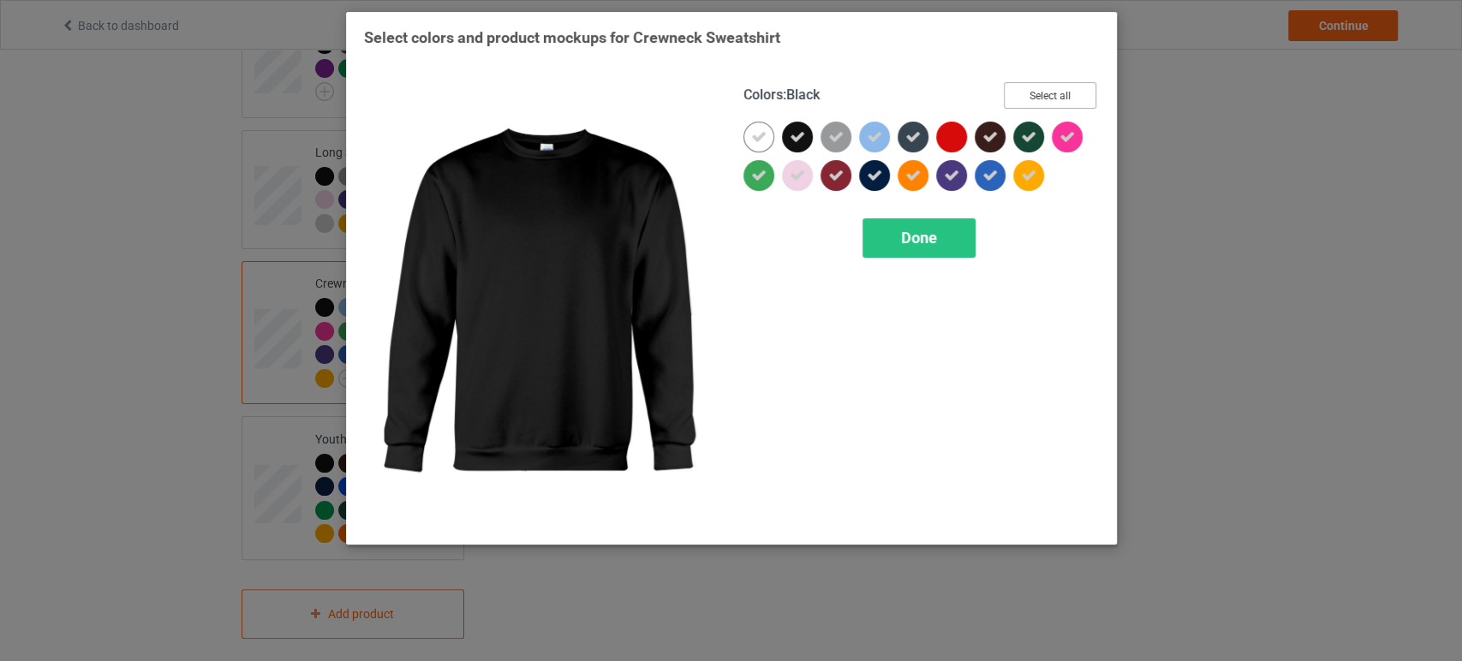
click at [1039, 95] on button "Select all" at bounding box center [1050, 95] width 93 height 27
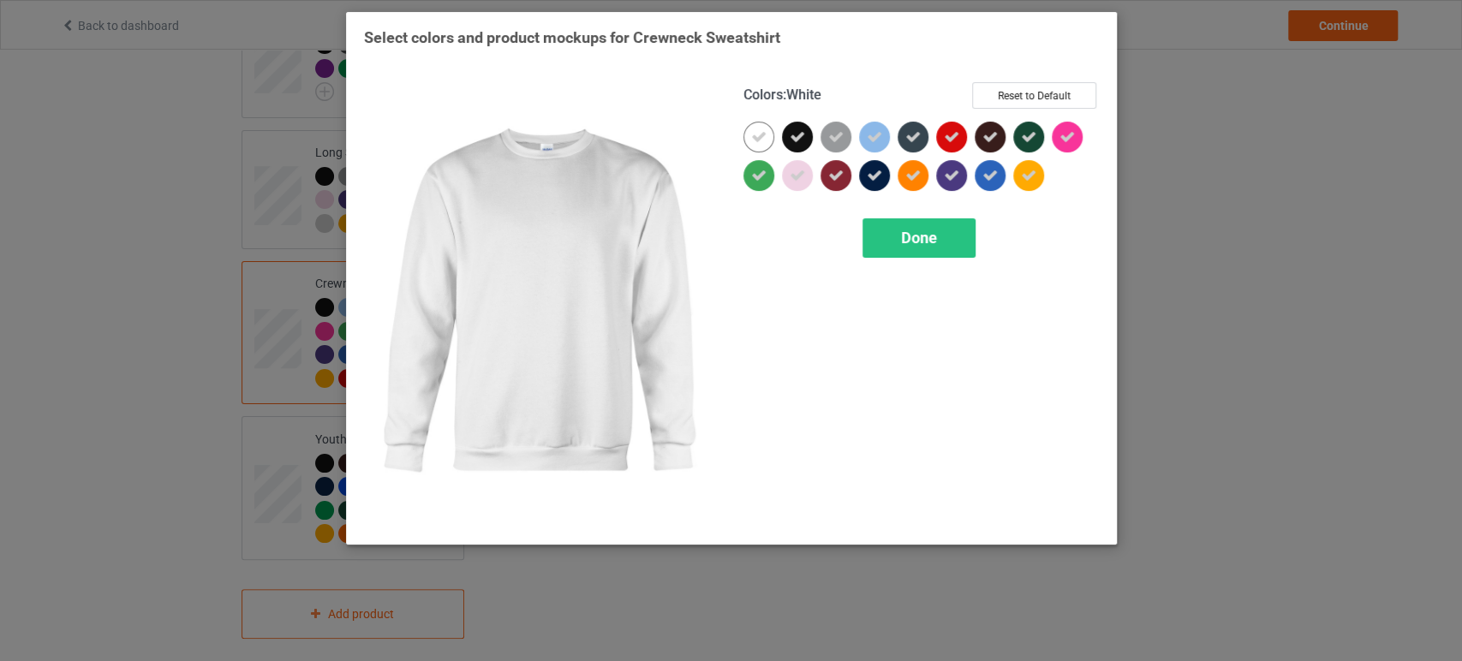
click at [754, 126] on div at bounding box center [759, 137] width 31 height 31
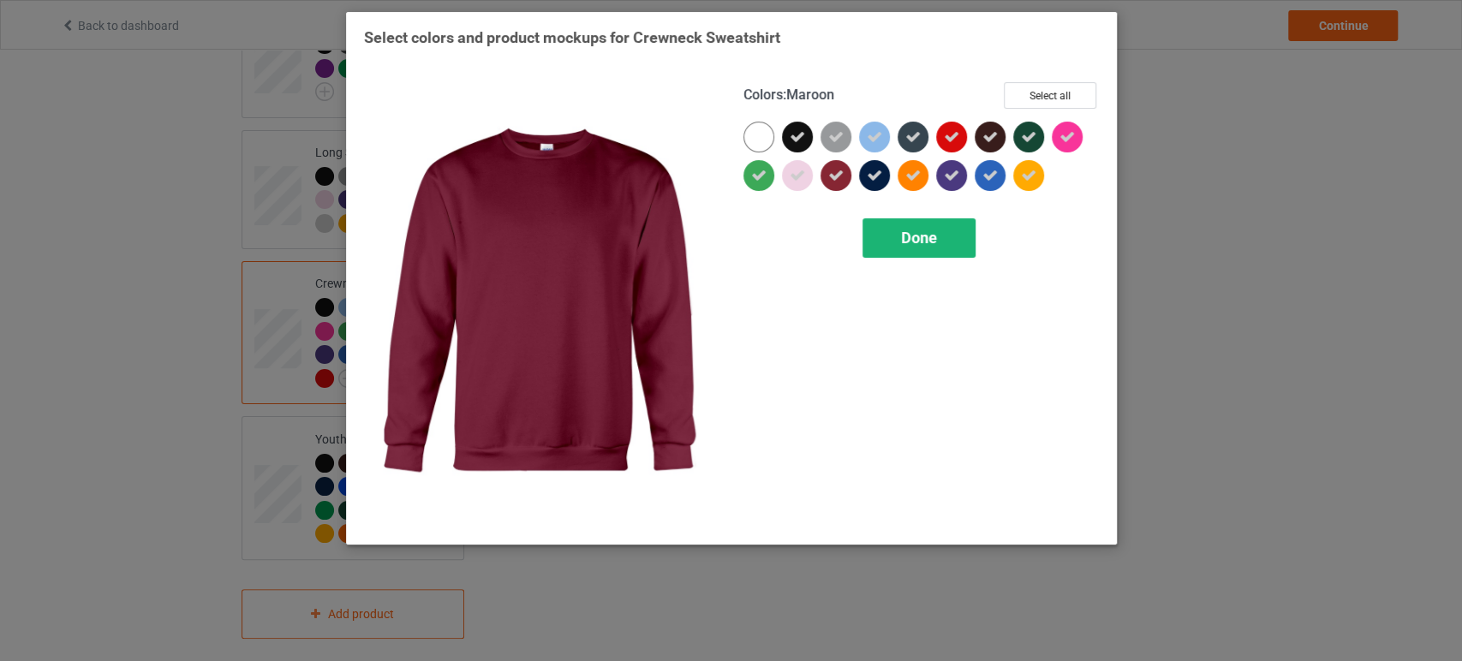
click at [887, 231] on div "Done" at bounding box center [919, 237] width 113 height 39
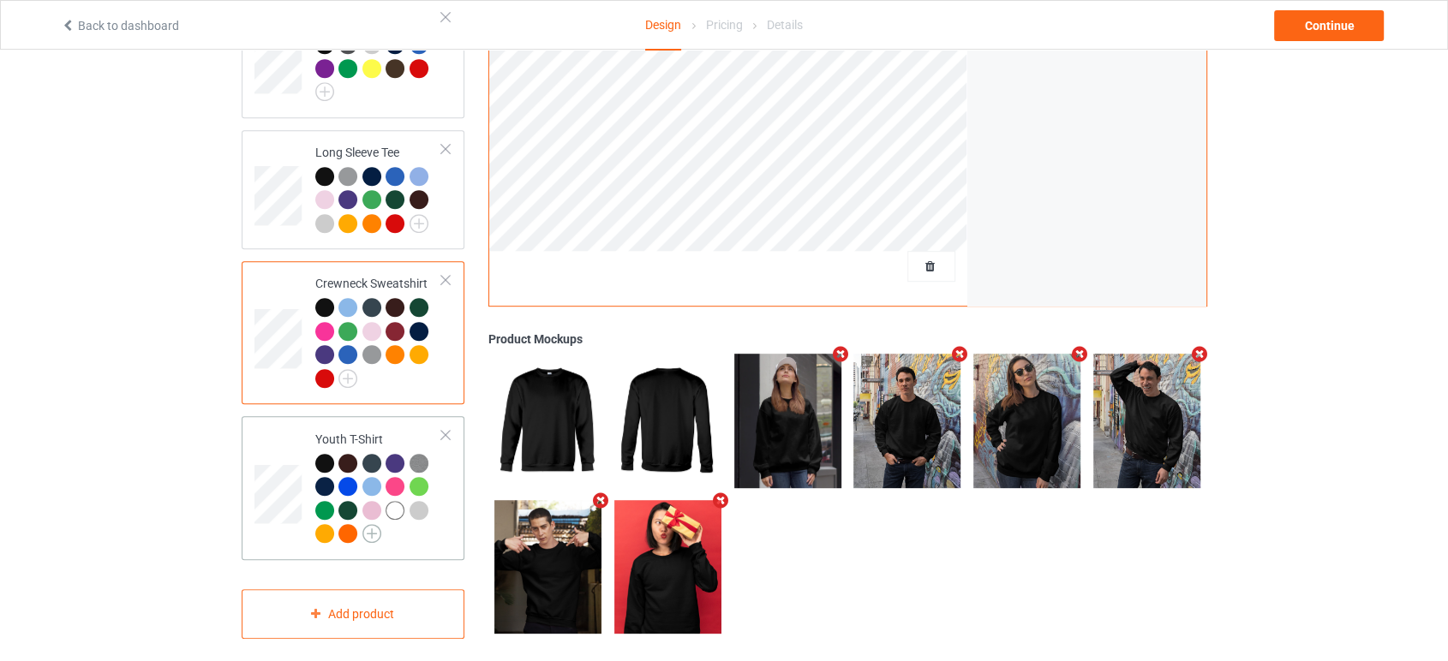
click at [372, 524] on img at bounding box center [371, 533] width 19 height 19
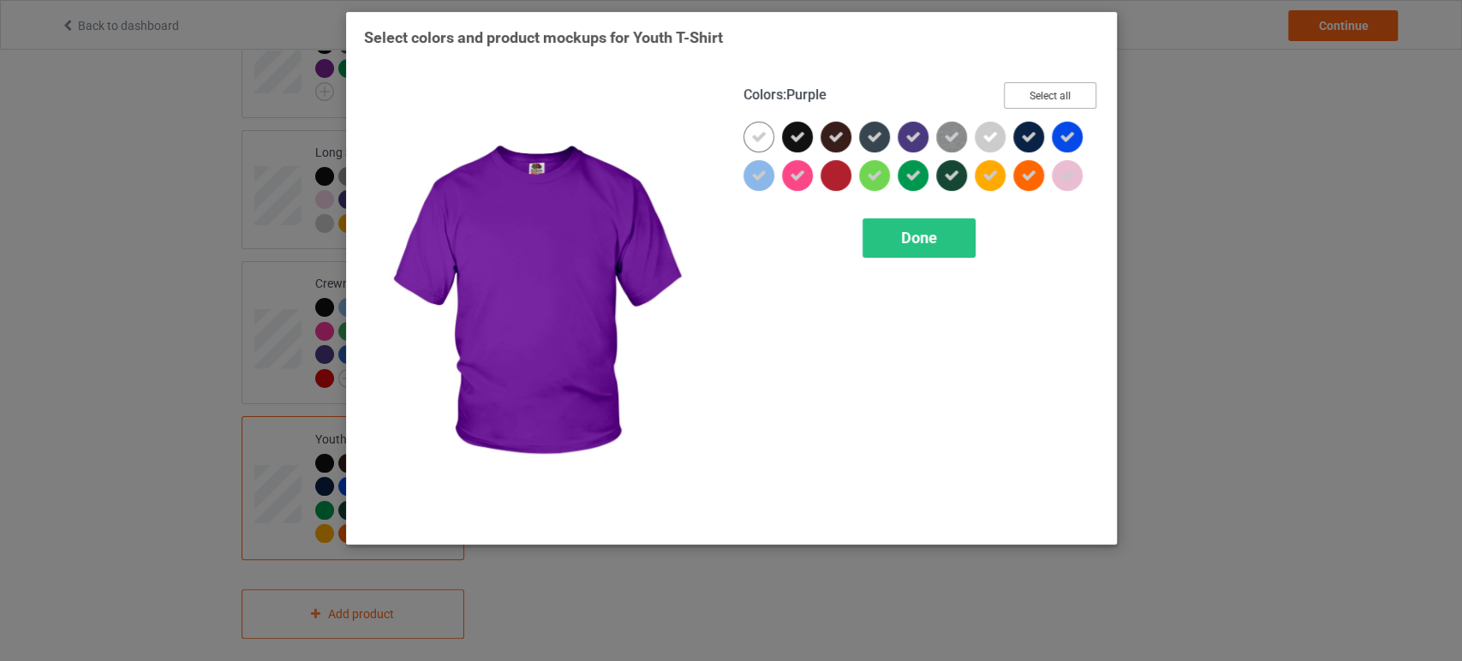
click at [1030, 93] on button "Select all" at bounding box center [1050, 95] width 93 height 27
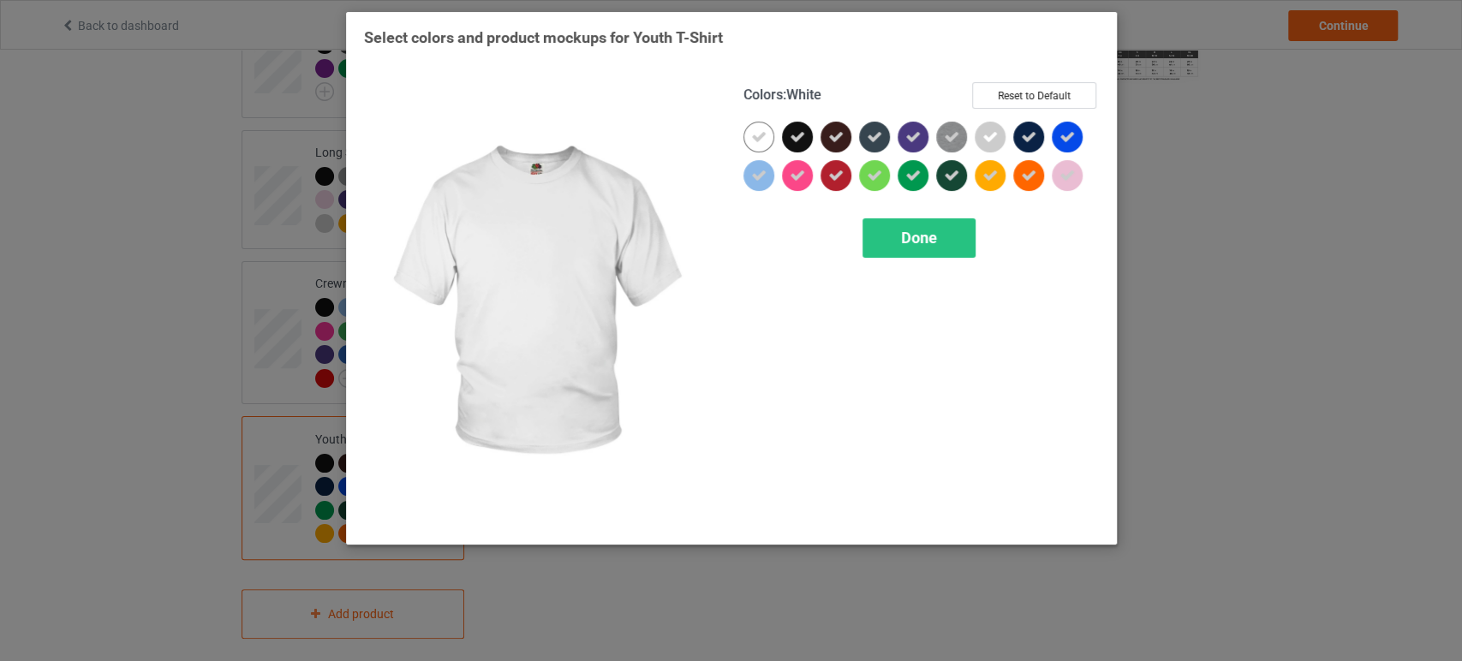
click at [760, 134] on icon at bounding box center [758, 136] width 15 height 15
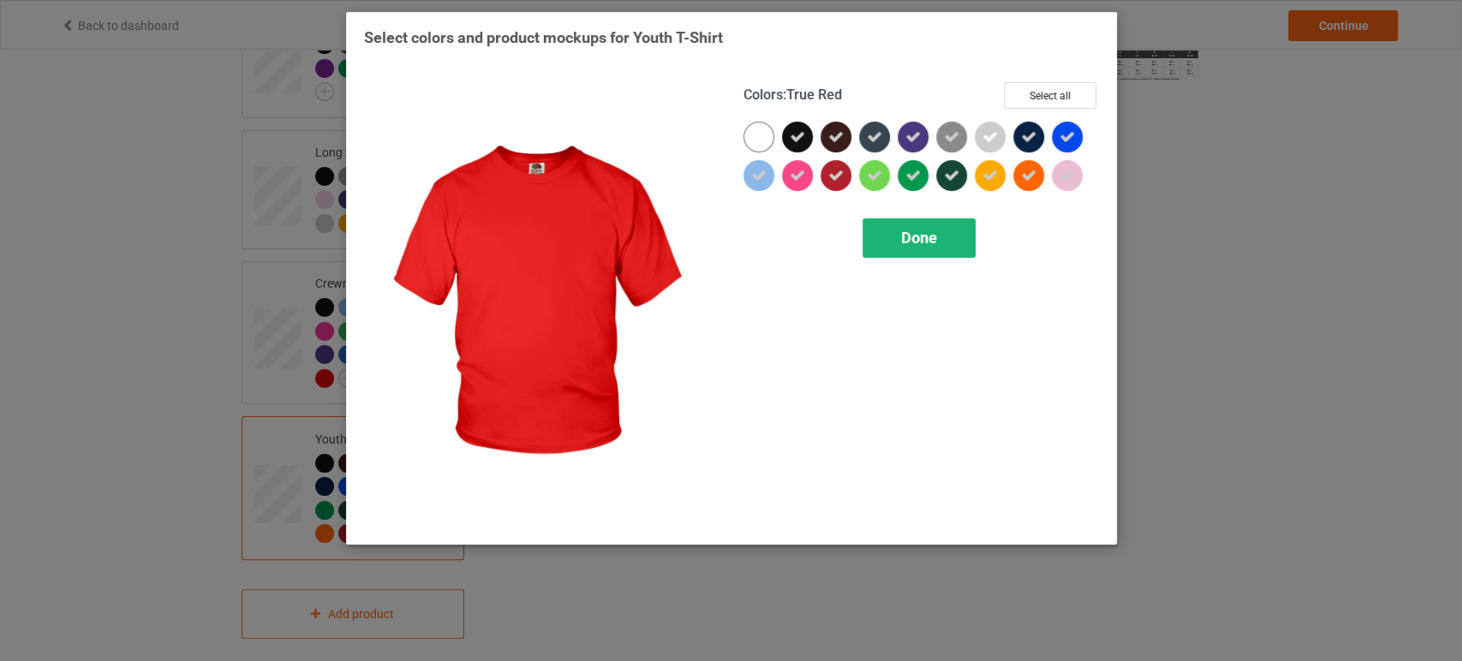
click at [916, 242] on span "Done" at bounding box center [919, 238] width 36 height 18
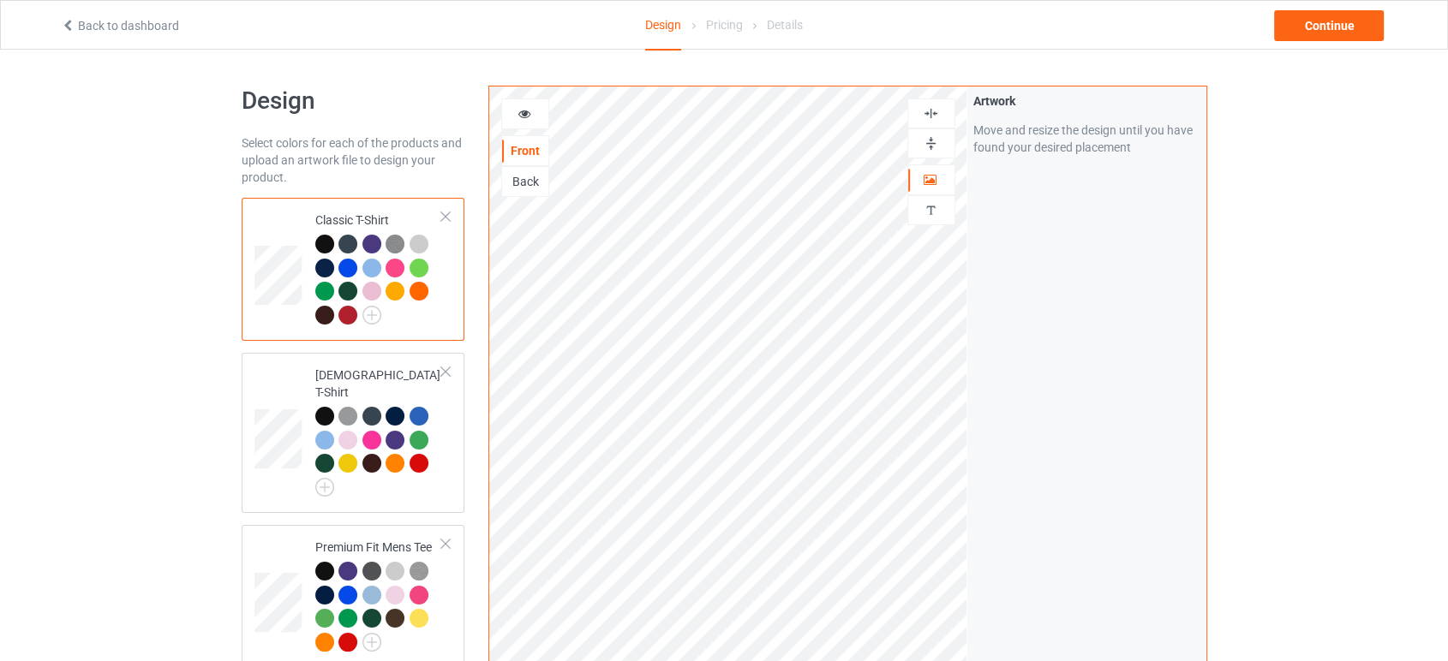
click at [911, 137] on div at bounding box center [931, 143] width 46 height 16
click at [1283, 17] on div "Continue" at bounding box center [1329, 25] width 110 height 31
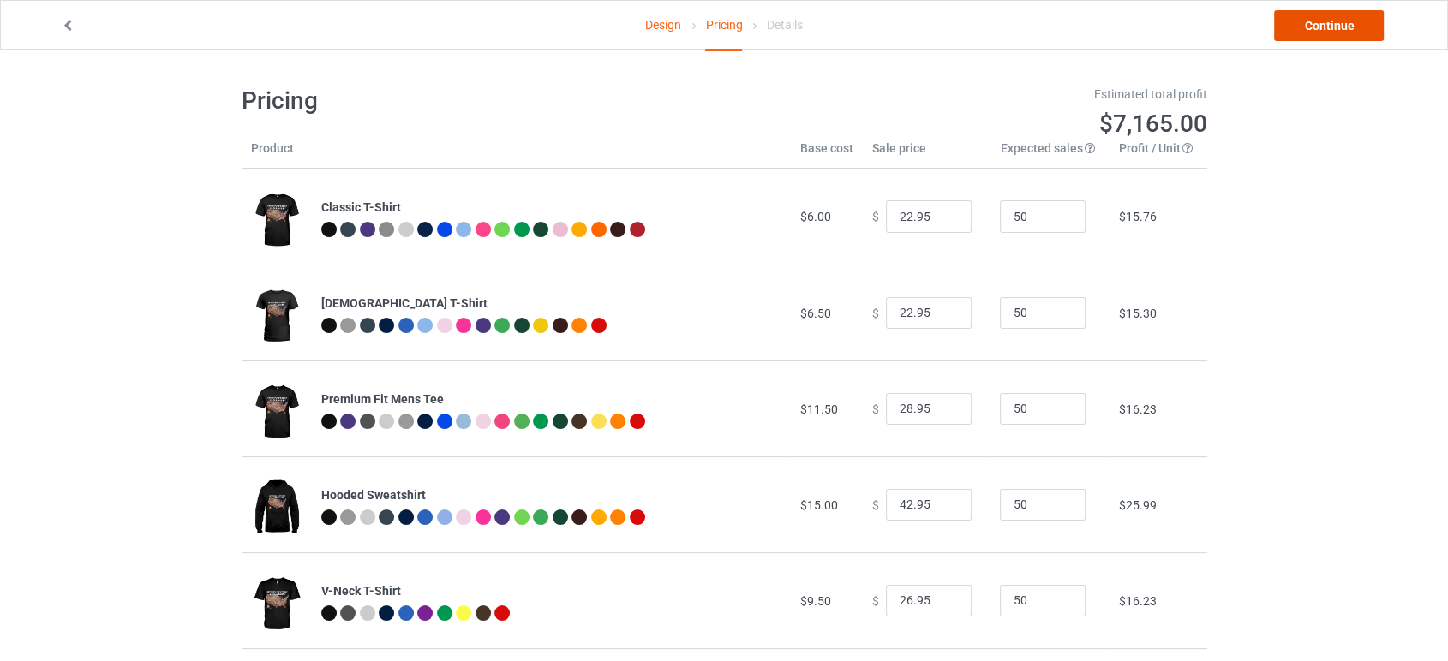
click at [1355, 34] on link "Continue" at bounding box center [1329, 25] width 110 height 31
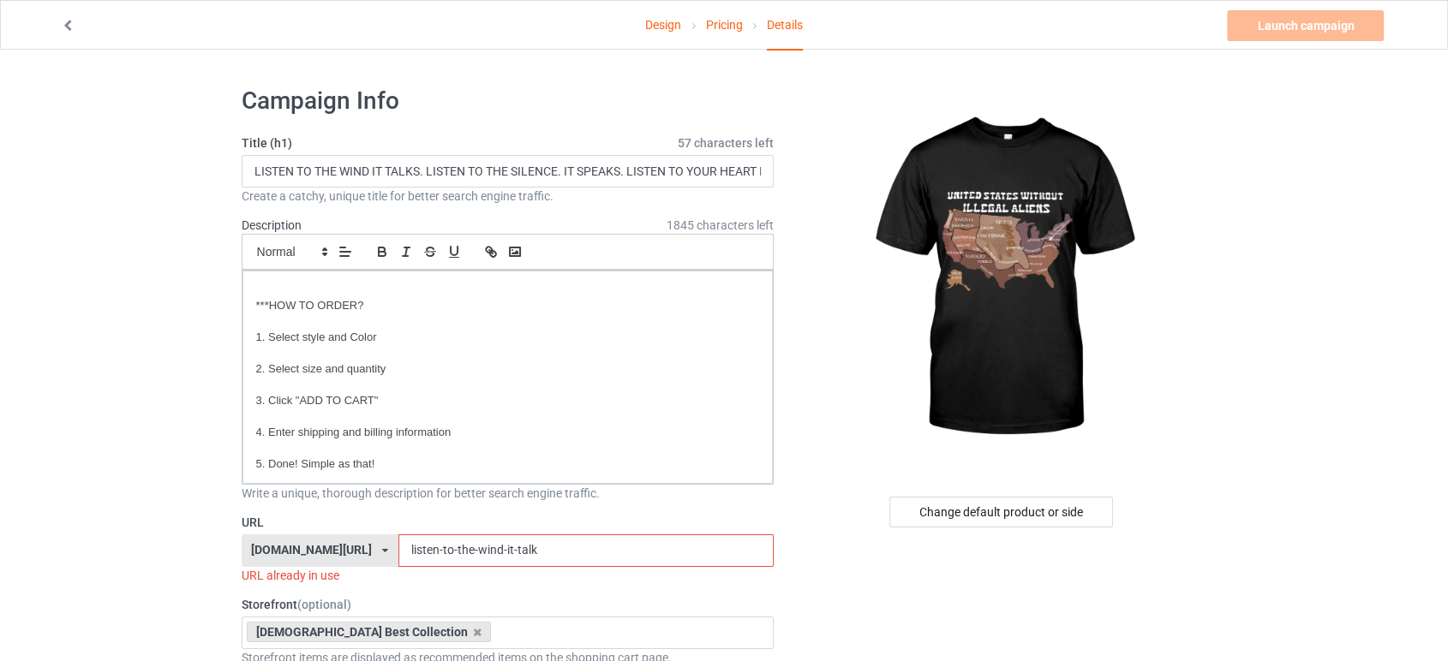
click at [527, 541] on input "listen-to-the-wind-it-talk" at bounding box center [585, 551] width 375 height 33
click at [576, 539] on input "listen-to-the-wind-it-talk" at bounding box center [585, 551] width 375 height 33
click at [723, 174] on input "LISTEN TO THE WIND IT TALKS. LISTEN TO THE SILENCE. IT SPEAKS. LISTEN TO YOUR H…" at bounding box center [508, 171] width 533 height 33
click at [270, 164] on input "text" at bounding box center [508, 171] width 533 height 33
click at [297, 170] on input "text" at bounding box center [508, 171] width 533 height 33
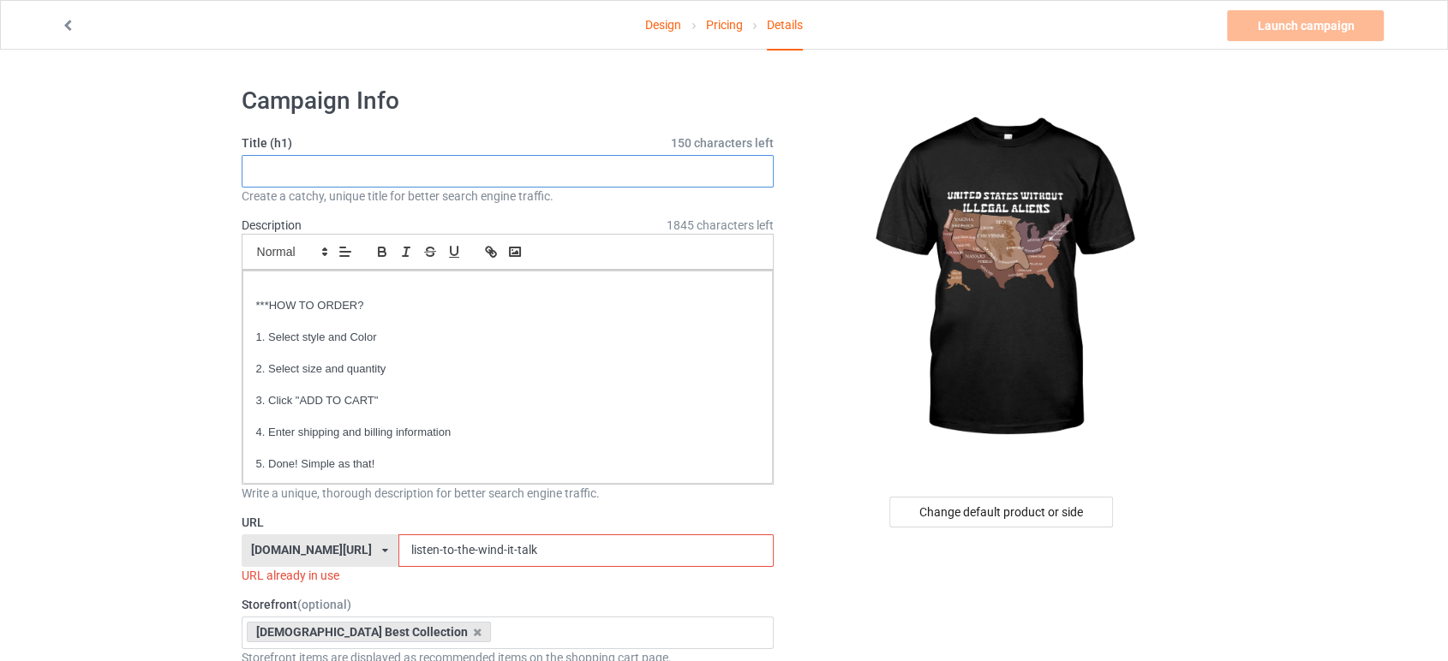
paste input "United States Without [DEMOGRAPHIC_DATA]"
type input "United States Without [DEMOGRAPHIC_DATA]"
drag, startPoint x: 542, startPoint y: 553, endPoint x: 363, endPoint y: 555, distance: 179.1
click at [363, 555] on div "[DOMAIN_NAME][URL] [DOMAIN_NAME][URL] [DOMAIN_NAME][URL] 6252750c3ec664004597e2…" at bounding box center [508, 551] width 533 height 33
paste input "United States Without [DEMOGRAPHIC_DATA]"
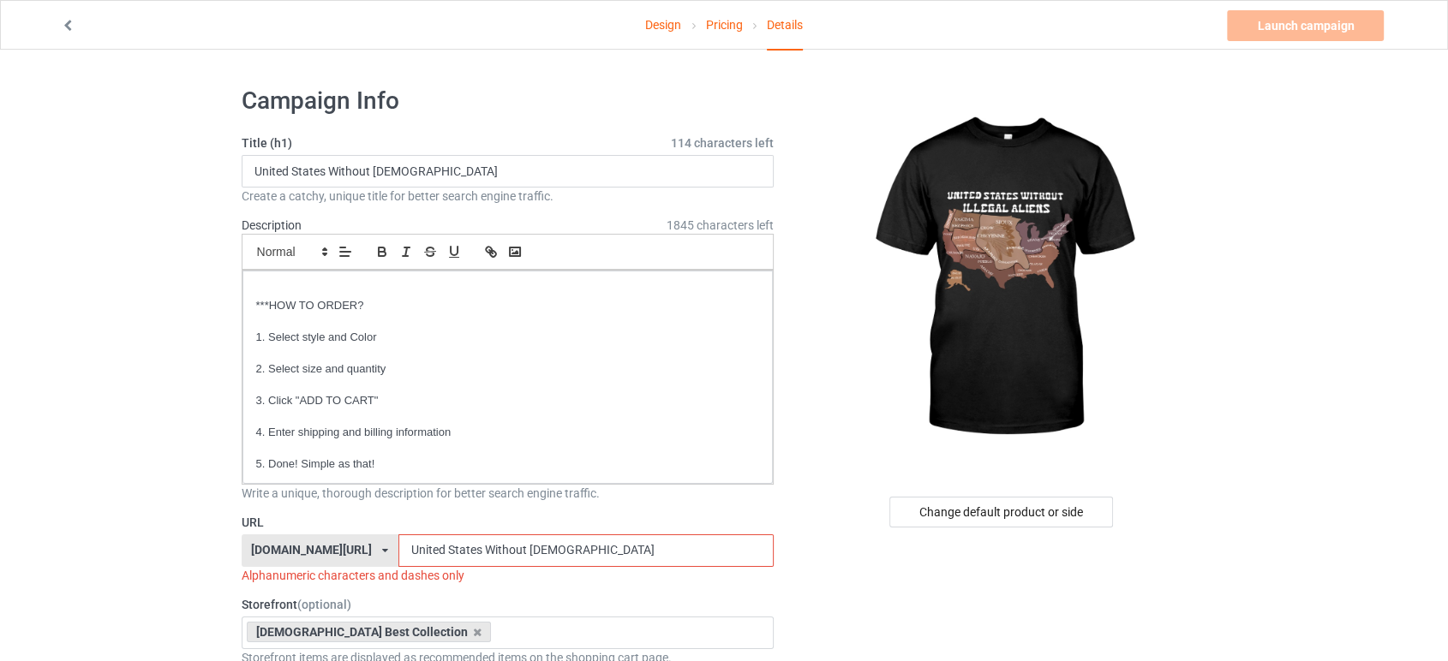
drag, startPoint x: 523, startPoint y: 550, endPoint x: 725, endPoint y: 574, distance: 202.7
click at [725, 574] on div "URL [DOMAIN_NAME][URL] [DOMAIN_NAME][URL] [DOMAIN_NAME][URL] 6252750c3ec6640045…" at bounding box center [508, 549] width 533 height 70
click at [484, 547] on input "United States Without" at bounding box center [585, 551] width 375 height 33
click at [446, 549] on input "United States-Without" at bounding box center [585, 551] width 375 height 33
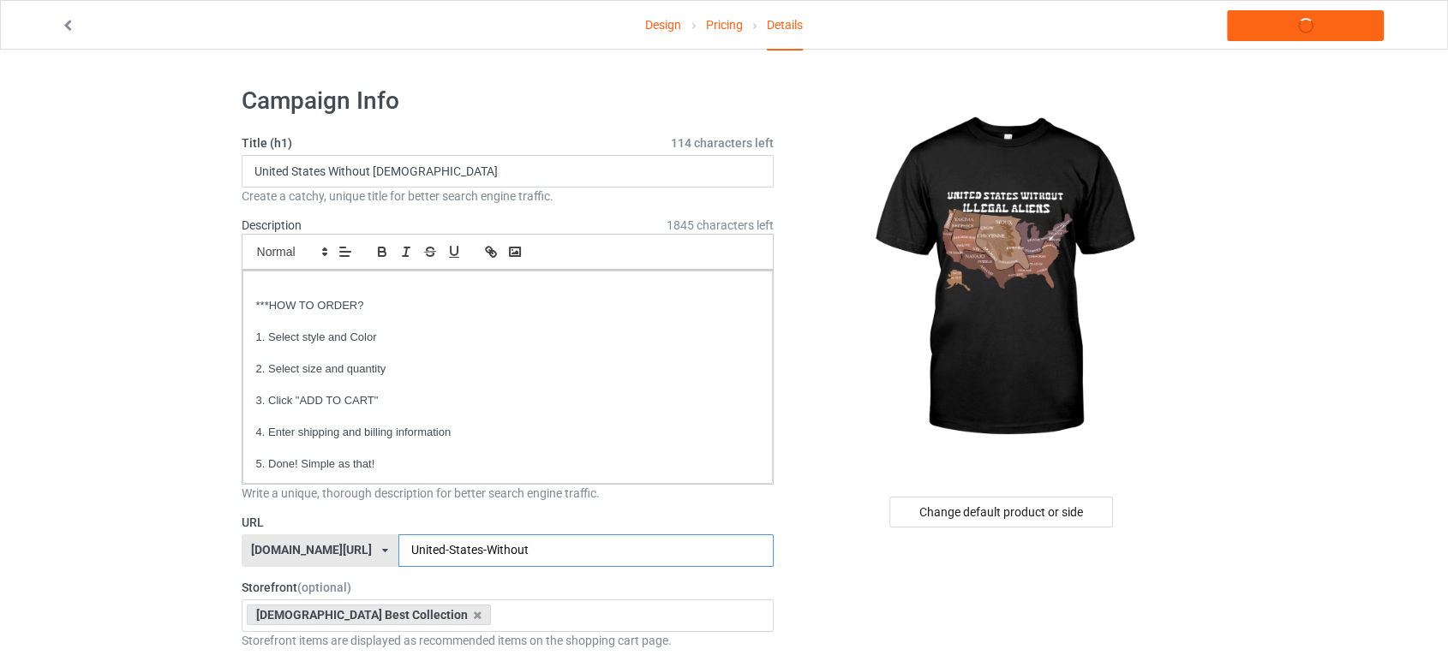
click at [535, 549] on input "United-States-Without" at bounding box center [585, 551] width 375 height 33
type input "United-States-Without"
click at [1270, 19] on link "Launch campaign" at bounding box center [1305, 25] width 157 height 31
